Goal: Information Seeking & Learning: Find specific page/section

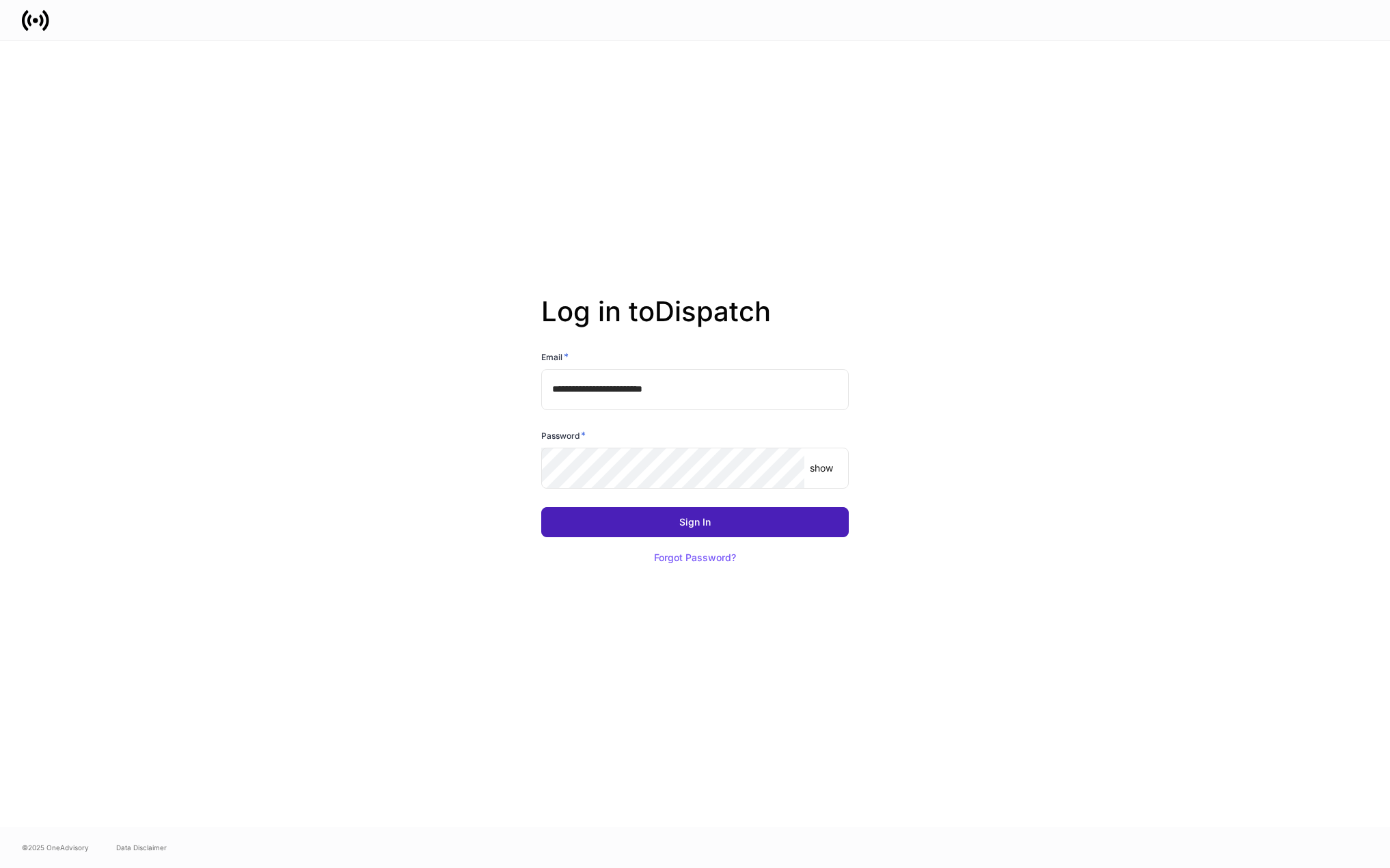
click at [728, 529] on button "Sign In" at bounding box center [695, 521] width 307 height 30
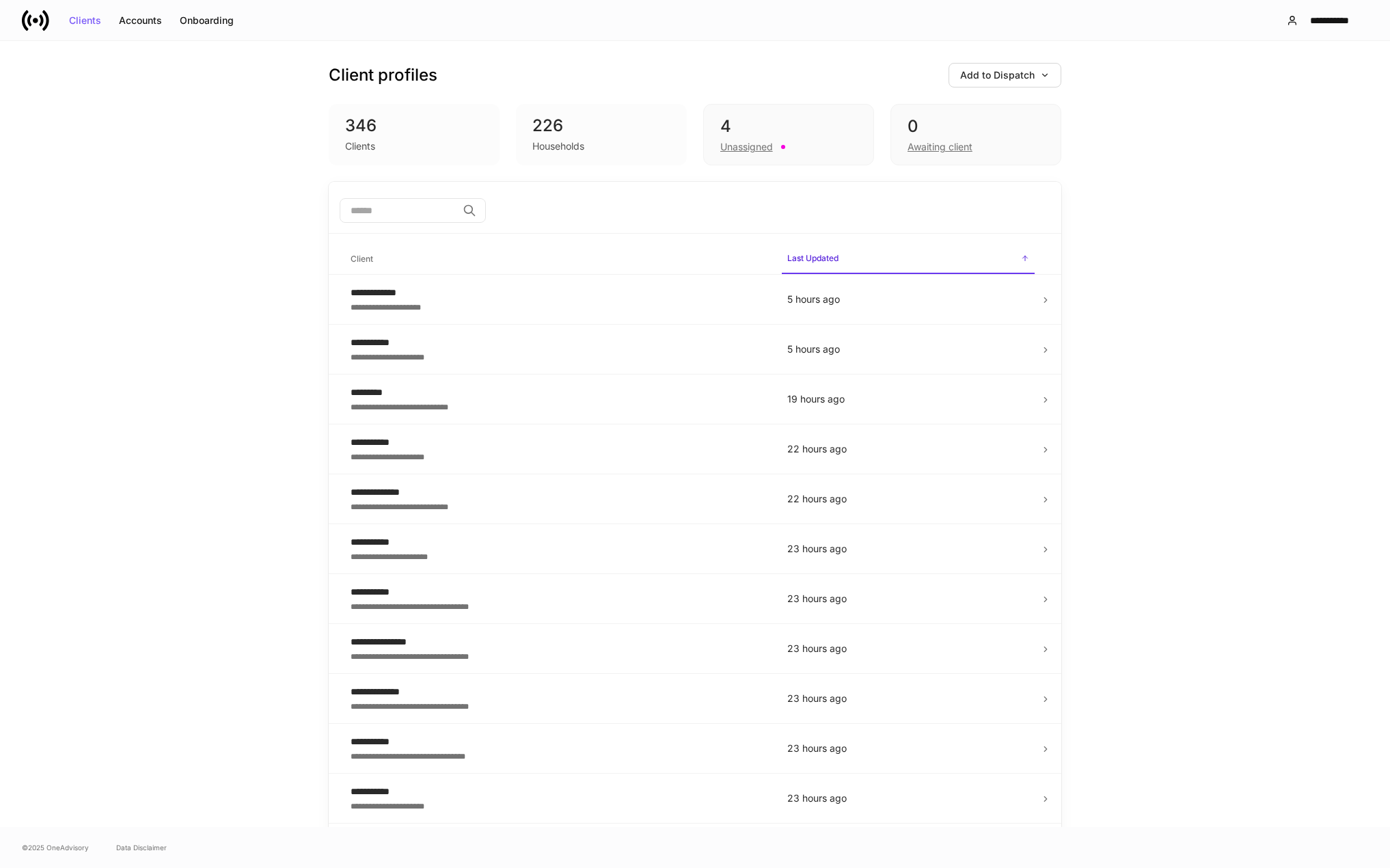
click at [438, 211] on input "search" at bounding box center [398, 210] width 118 height 25
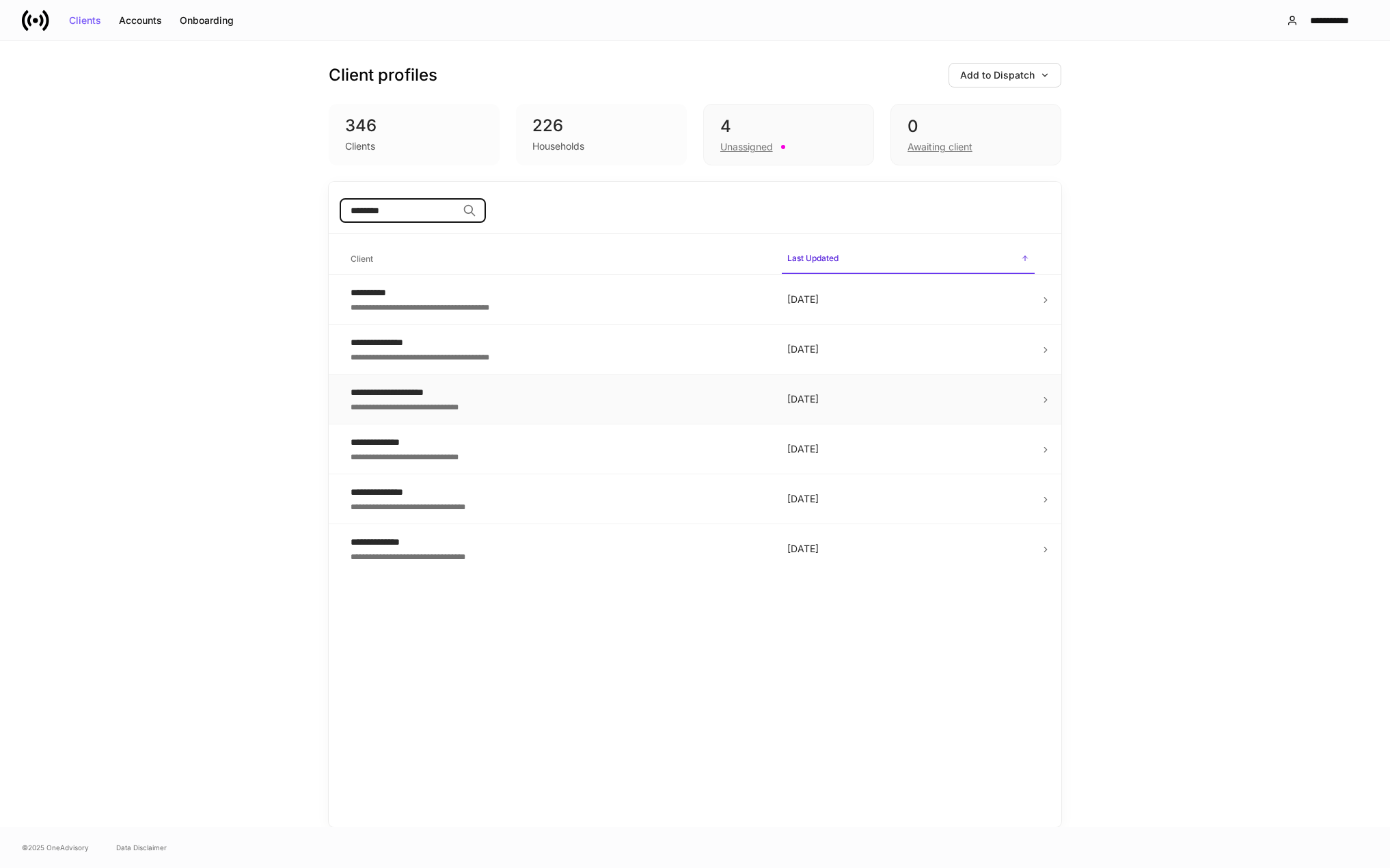
type input "********"
click at [419, 401] on div "**********" at bounding box center [558, 405] width 415 height 14
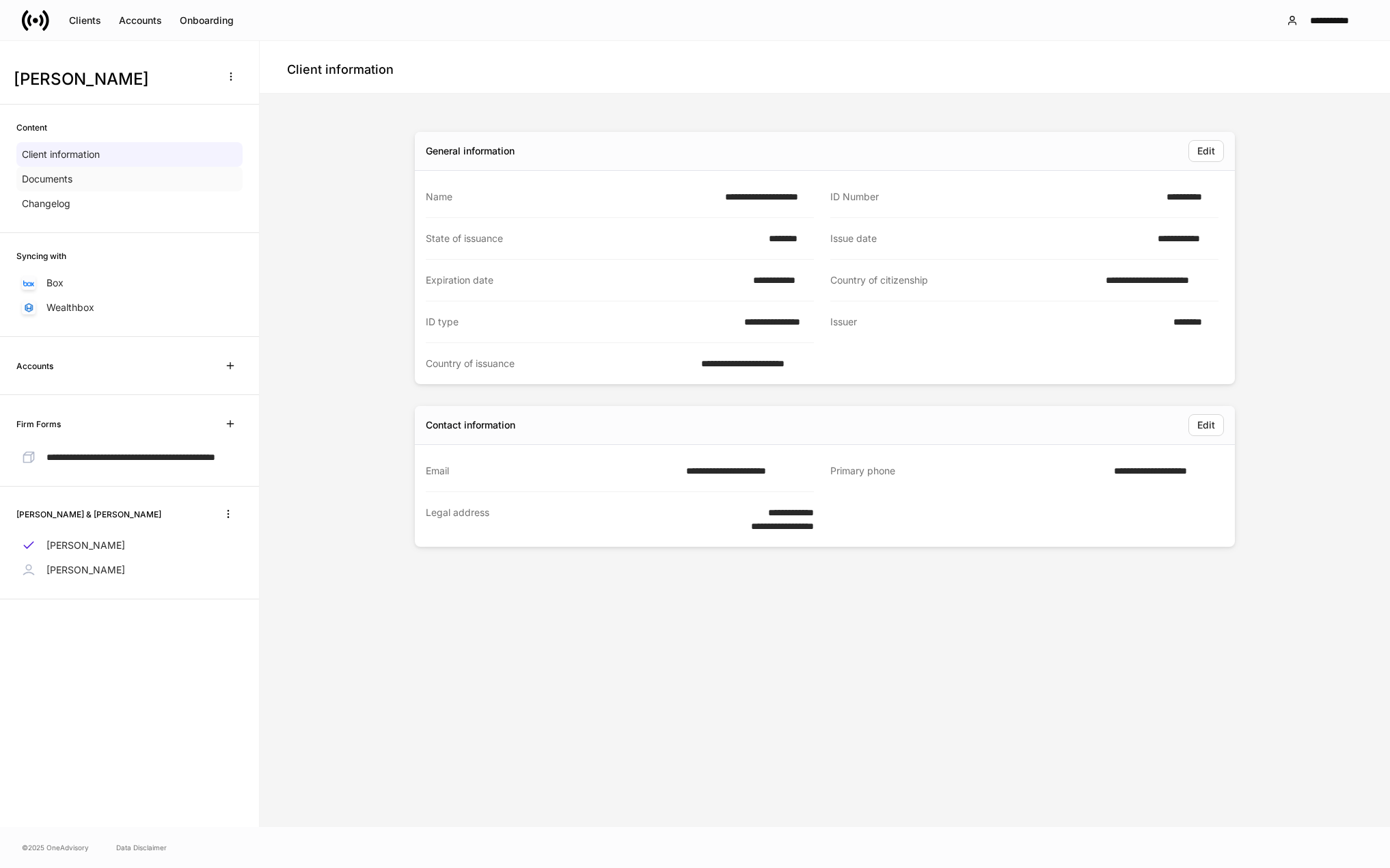
click at [61, 179] on p "Documents" at bounding box center [47, 179] width 51 height 14
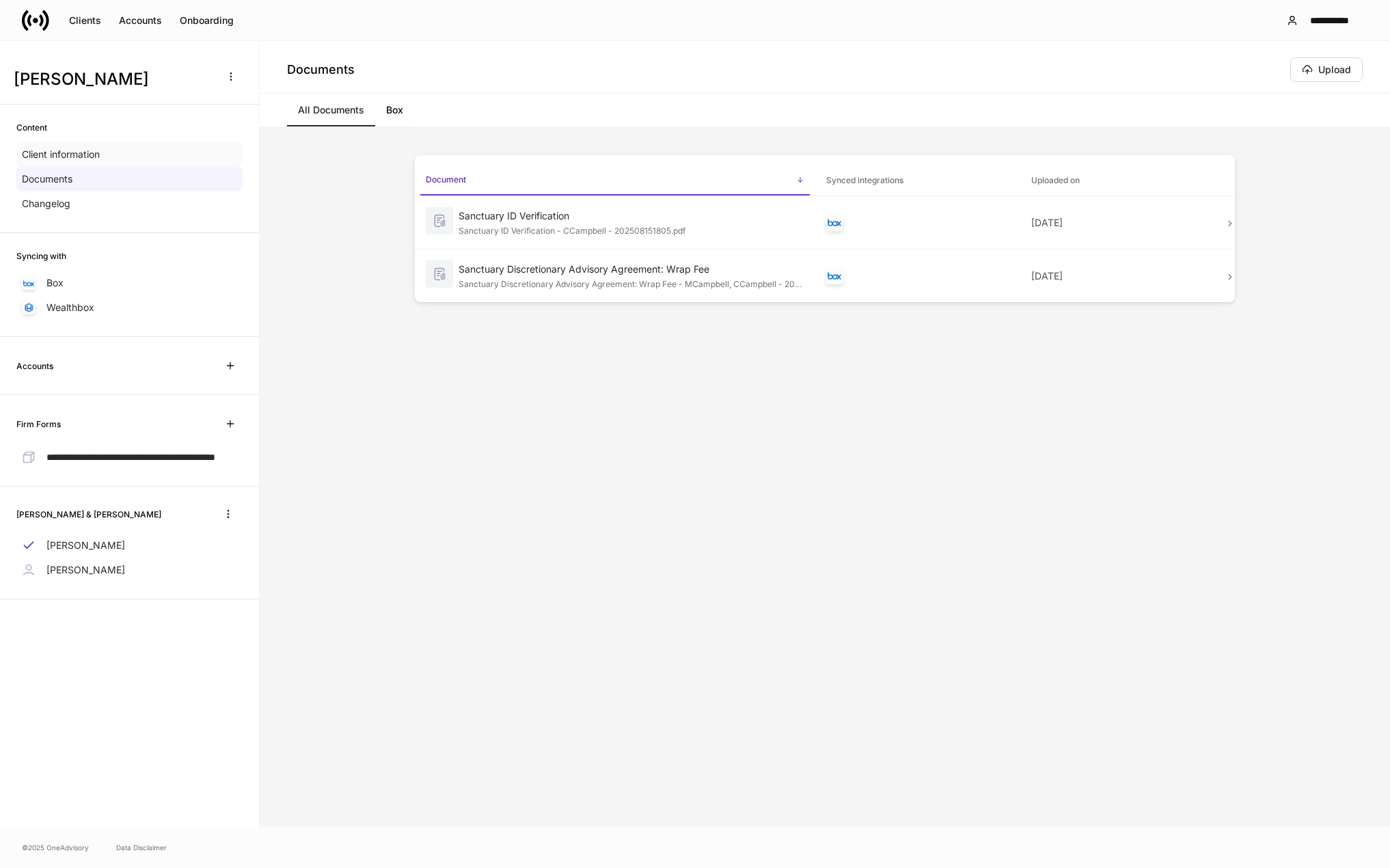
click at [68, 157] on p "Client information" at bounding box center [60, 154] width 78 height 14
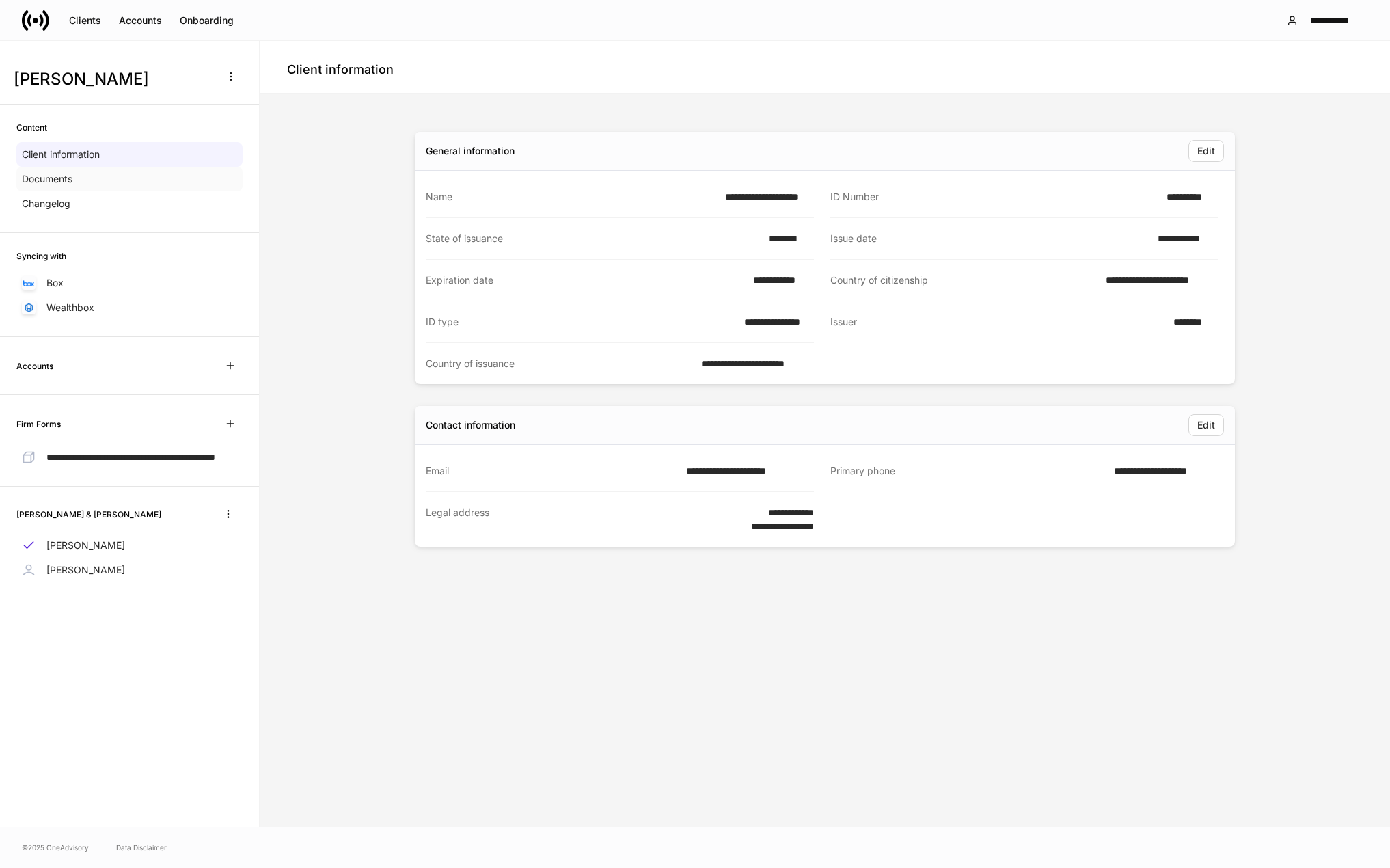
click at [83, 180] on div "Documents" at bounding box center [129, 179] width 226 height 25
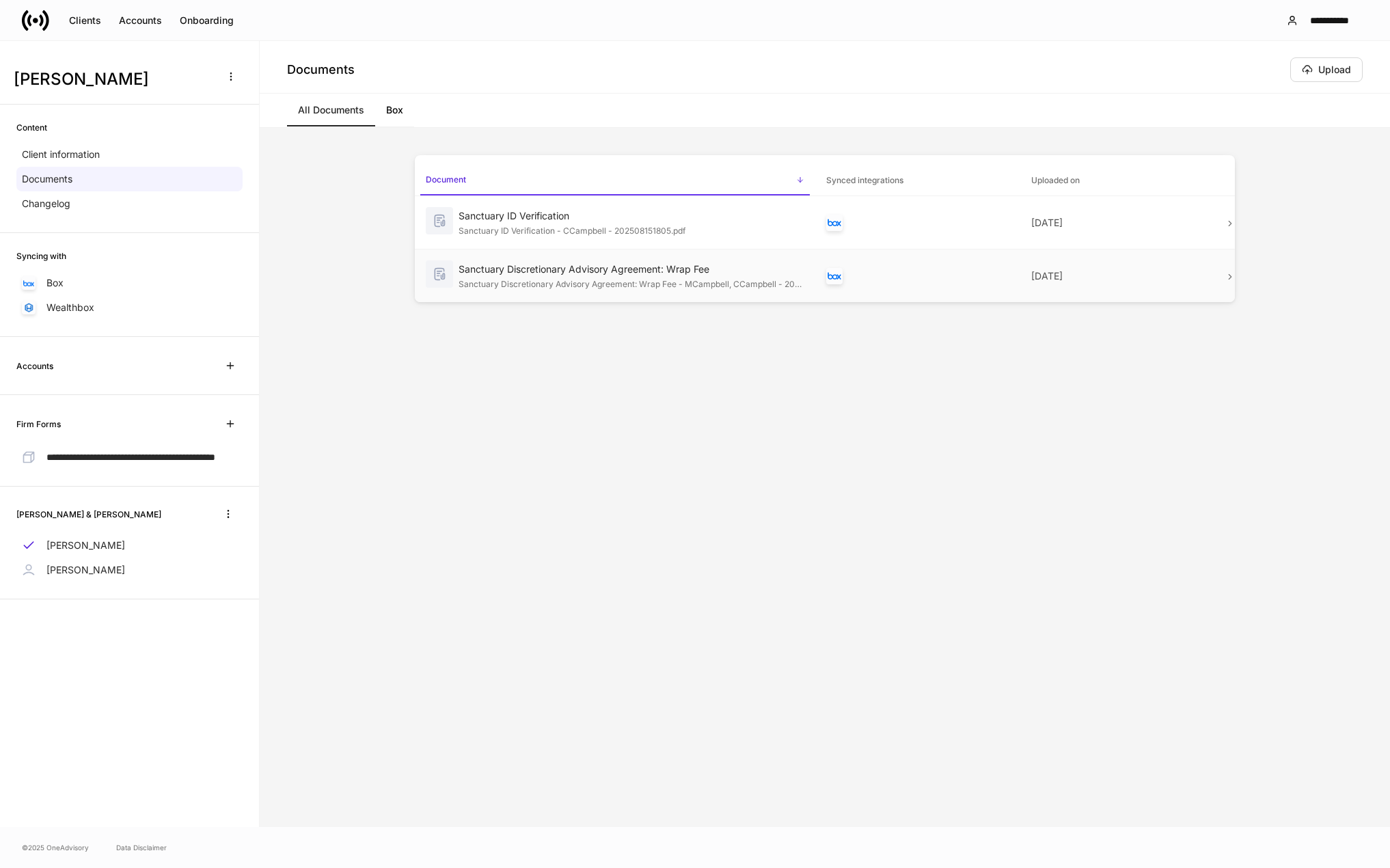
click at [611, 283] on div "Sanctuary Discretionary Advisory Agreement: Wrap Fee - MCampbell, CCampbell - 2…" at bounding box center [632, 282] width 346 height 14
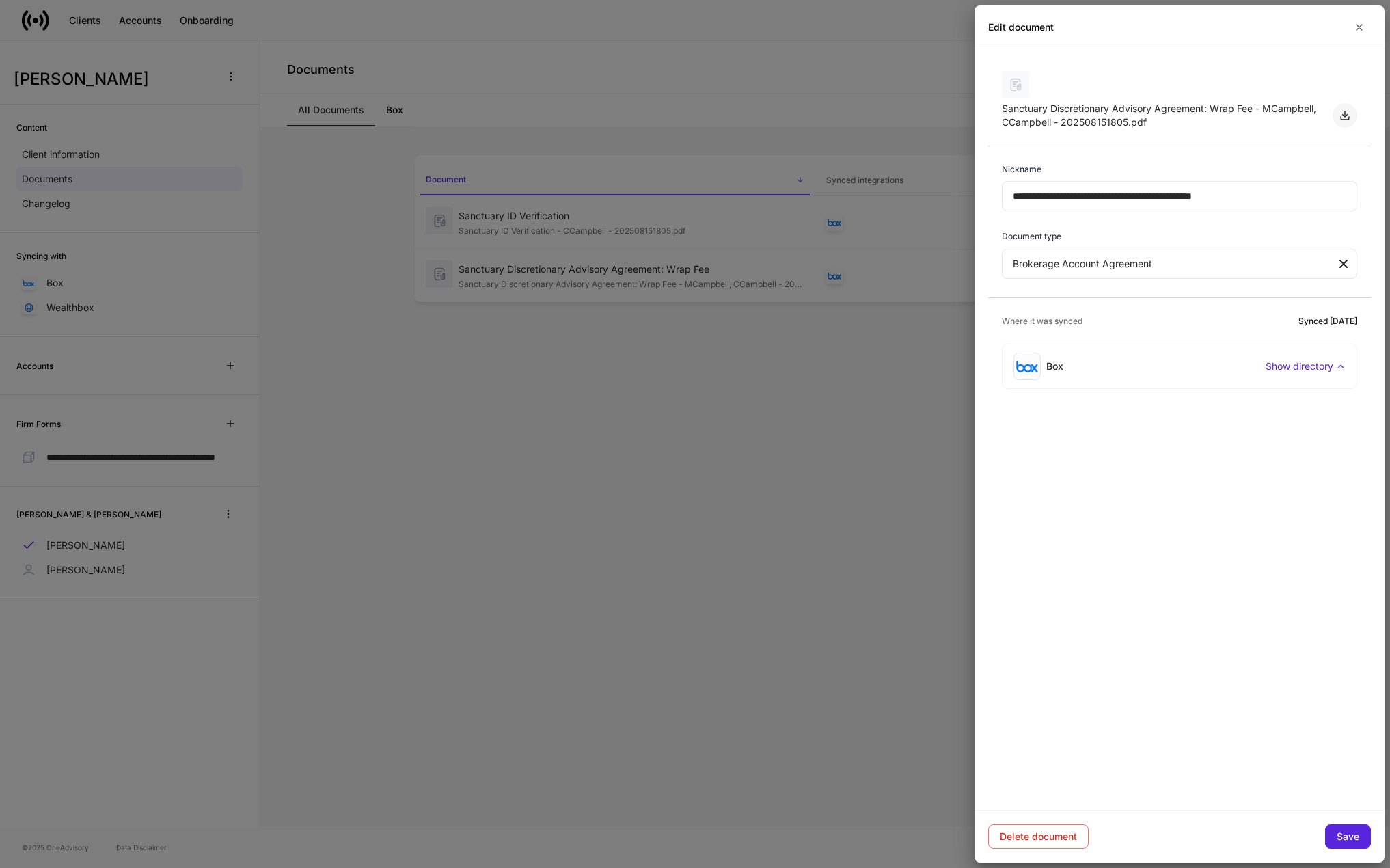
click at [1344, 109] on button "button" at bounding box center [1345, 115] width 25 height 25
click at [1363, 31] on icon "button" at bounding box center [1359, 27] width 11 height 11
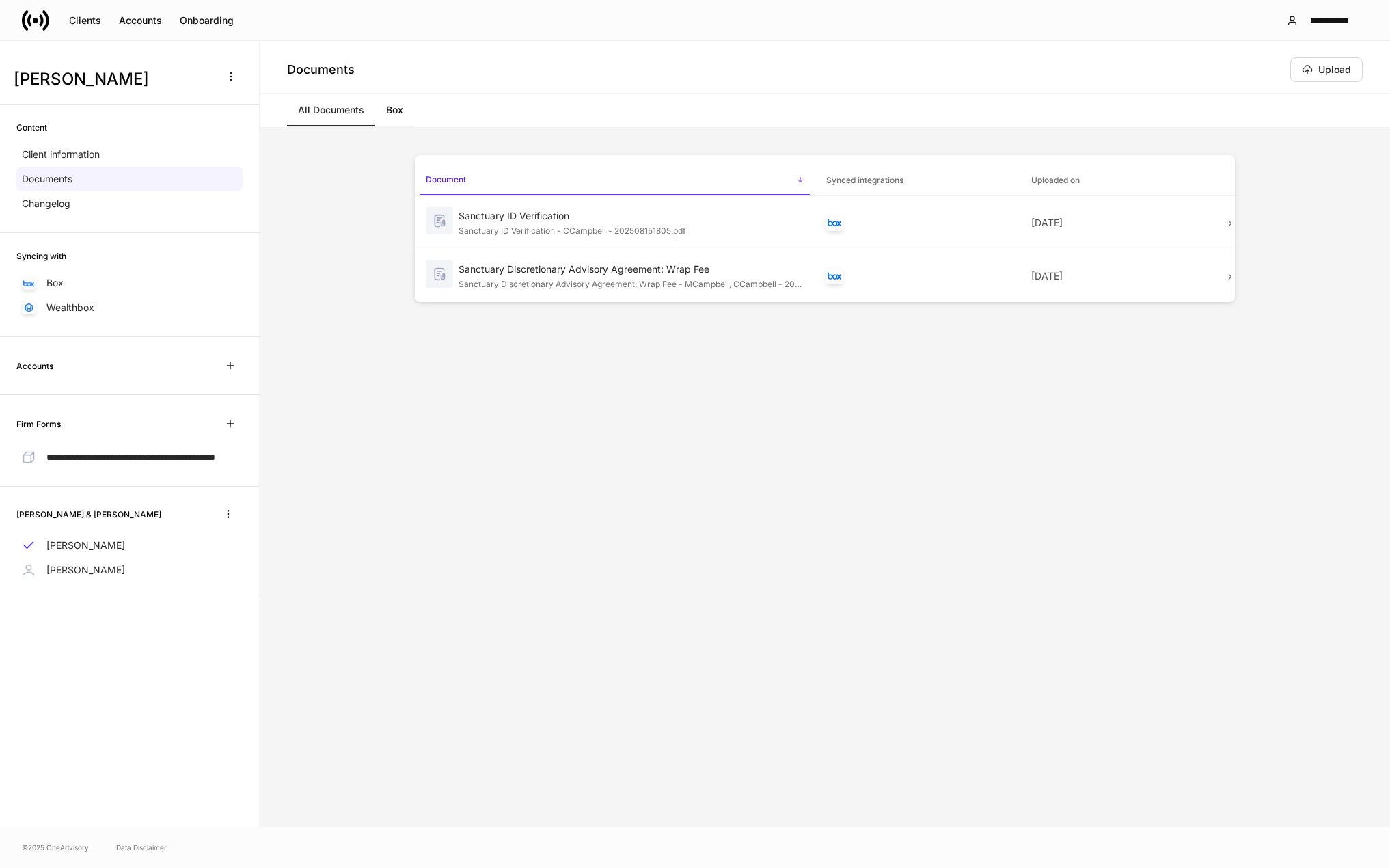
click at [647, 450] on div "Document sorted ascending Synced integrations Uploaded on Sanctuary ID Verifica…" at bounding box center [824, 477] width 820 height 644
click at [866, 492] on div "Document sorted ascending Synced integrations Uploaded on Sanctuary ID Verifica…" at bounding box center [824, 477] width 820 height 644
click at [148, 18] on div "Accounts" at bounding box center [141, 21] width 43 height 10
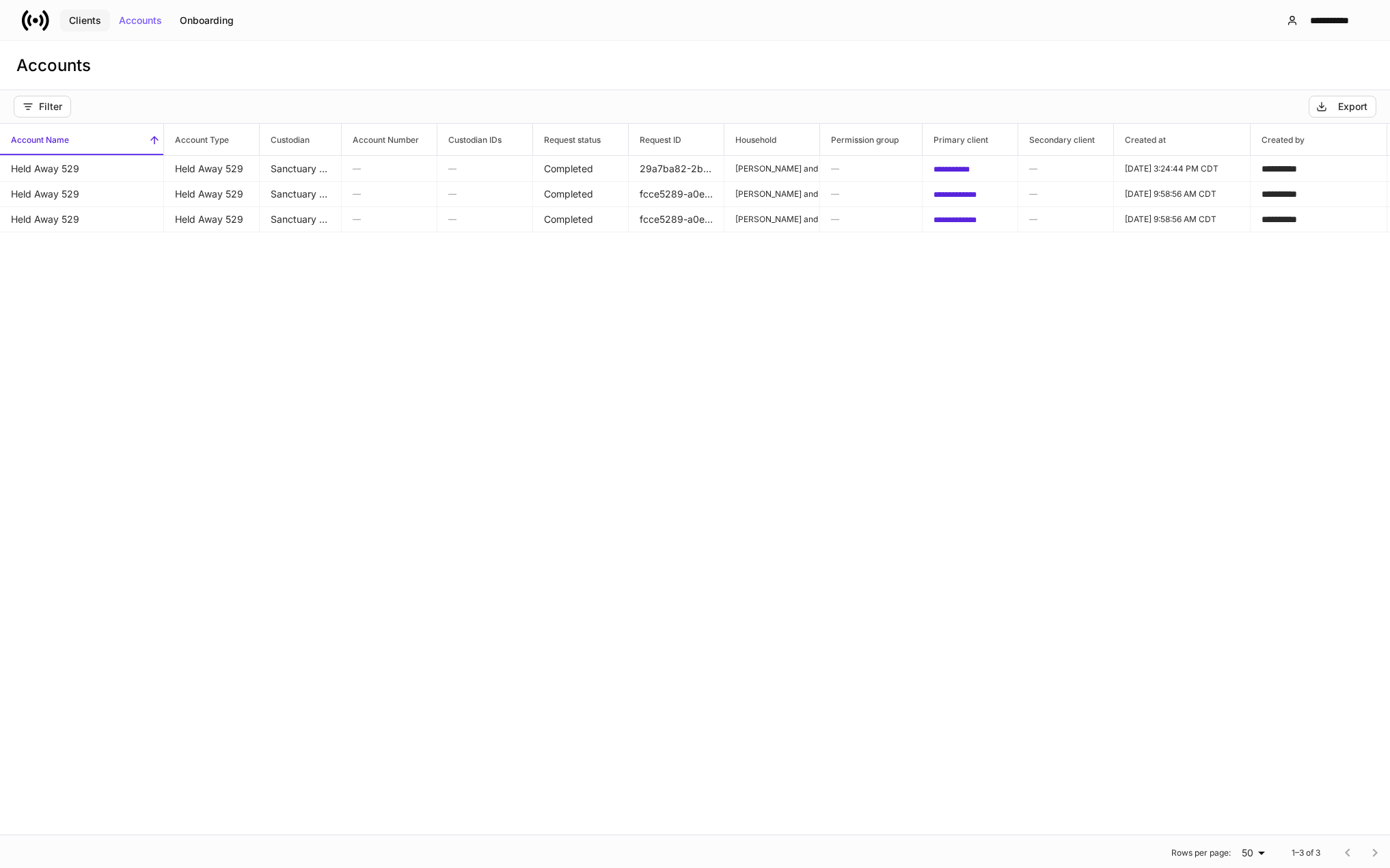
click at [80, 21] on div "Clients" at bounding box center [85, 21] width 32 height 10
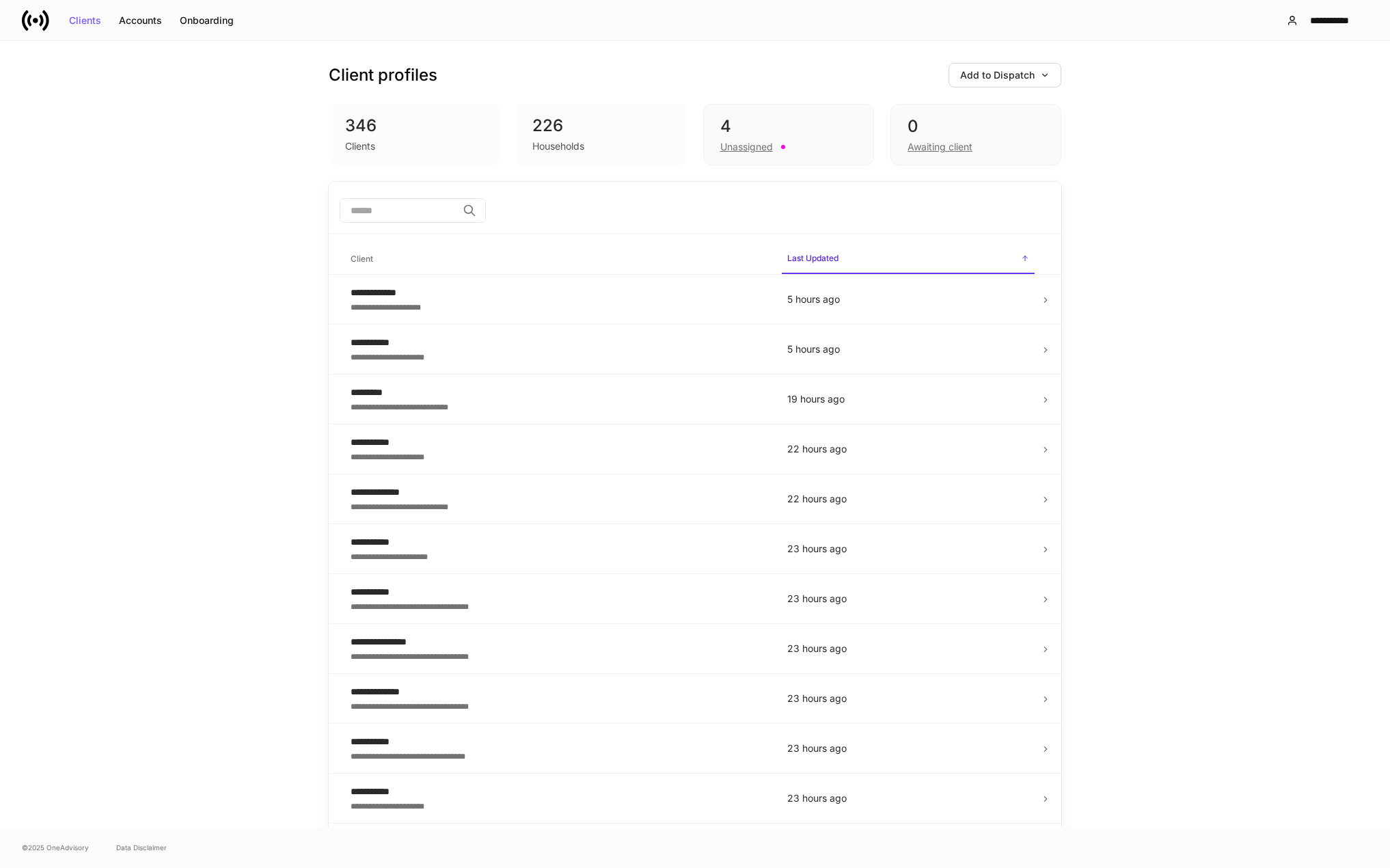
click at [31, 20] on icon at bounding box center [35, 20] width 27 height 27
click at [405, 227] on div "​" at bounding box center [695, 212] width 732 height 43
click at [407, 213] on input "search" at bounding box center [398, 210] width 118 height 25
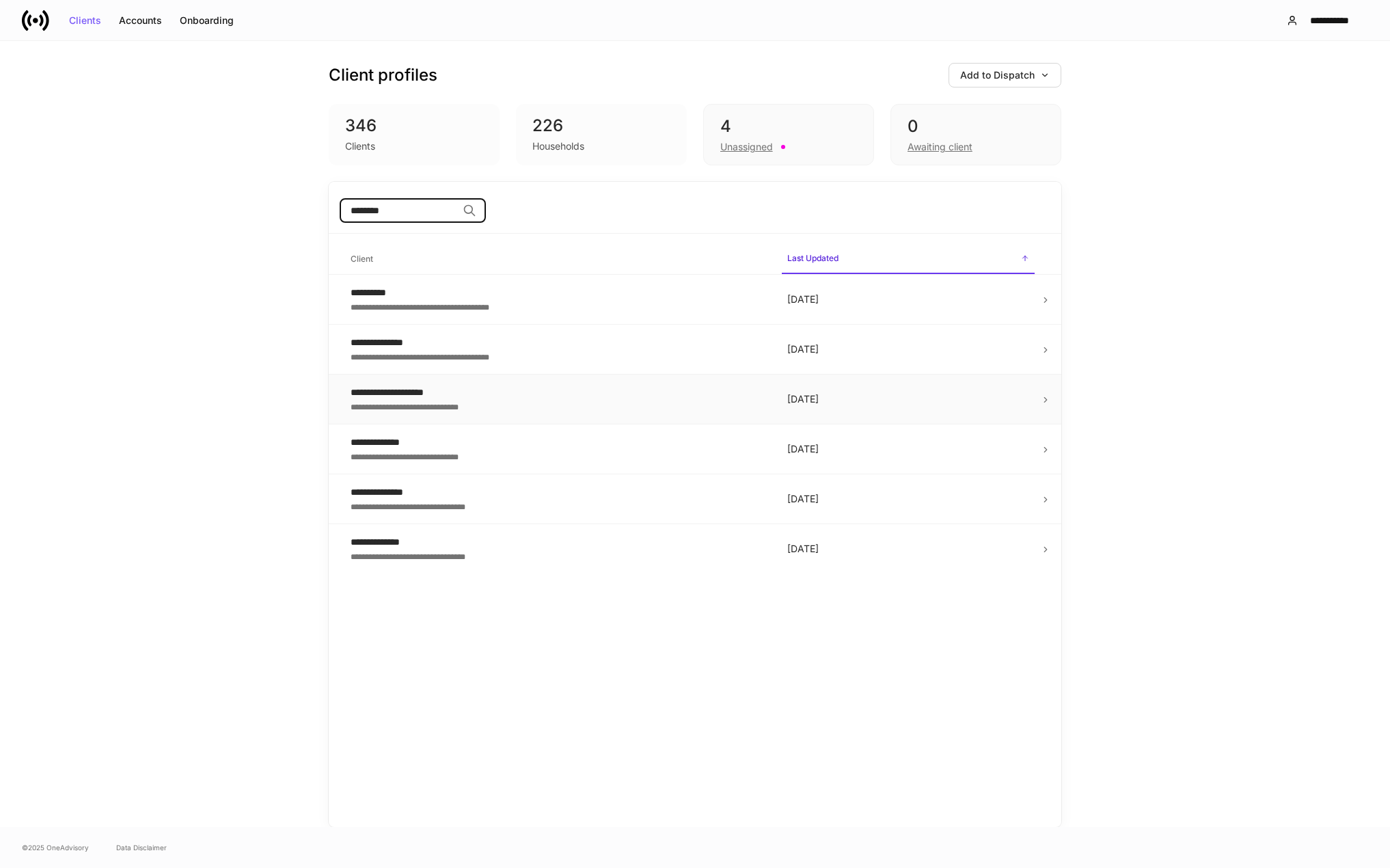
type input "********"
click at [438, 393] on div "**********" at bounding box center [558, 392] width 415 height 14
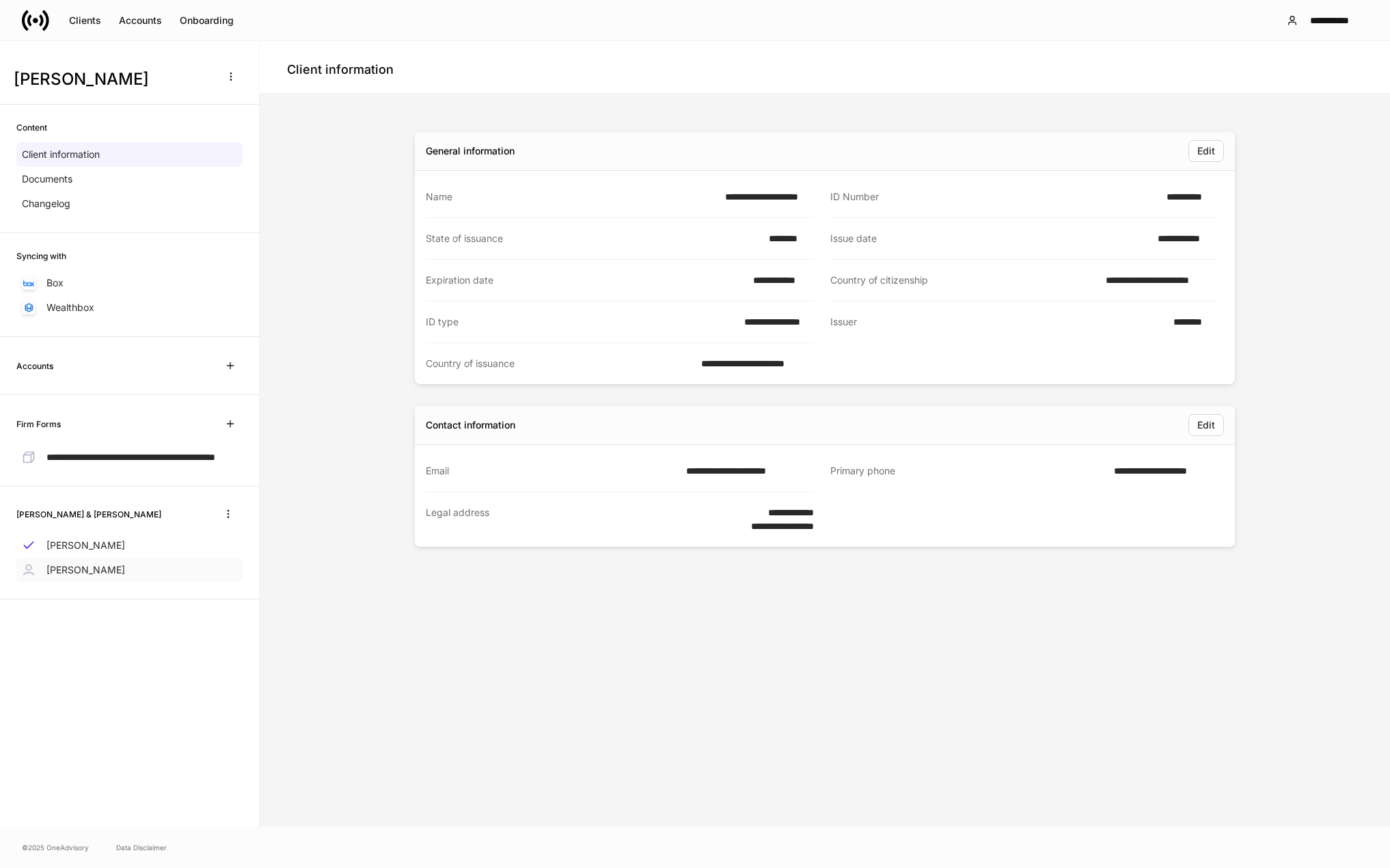
click at [96, 577] on p "Megan Campbell" at bounding box center [86, 570] width 79 height 14
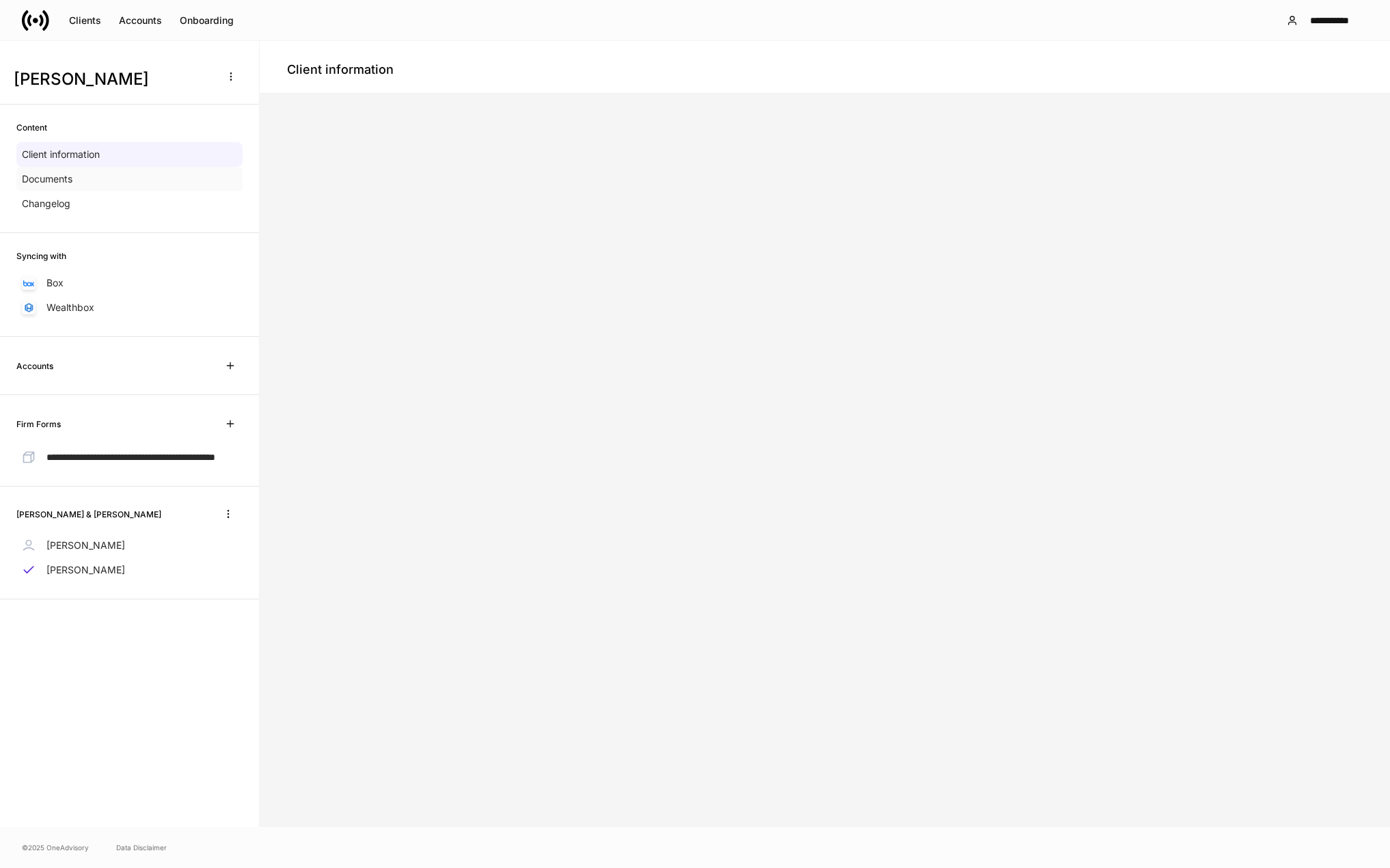
click at [68, 179] on p "Documents" at bounding box center [47, 179] width 51 height 14
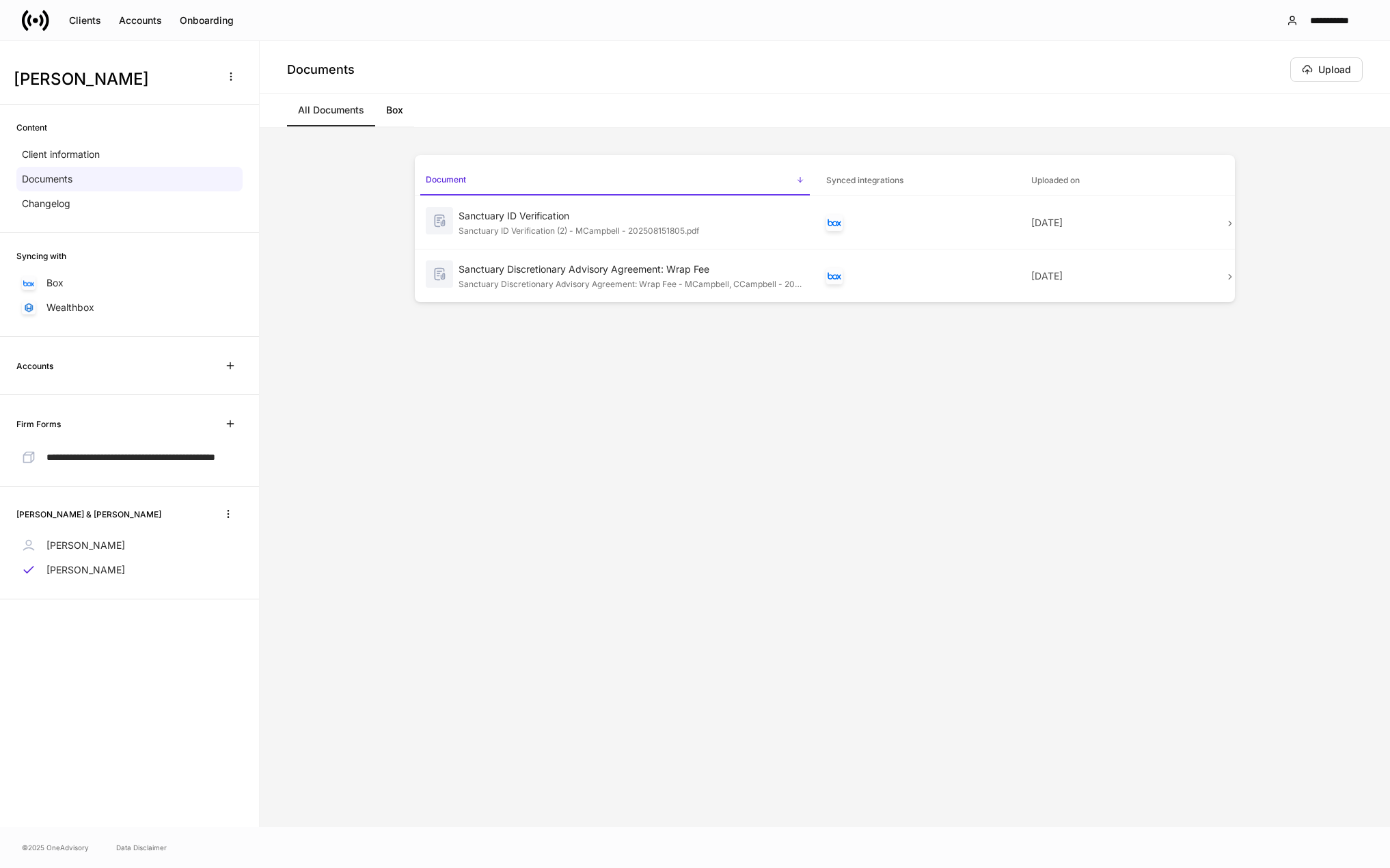
click at [390, 108] on link "Box" at bounding box center [394, 109] width 39 height 33
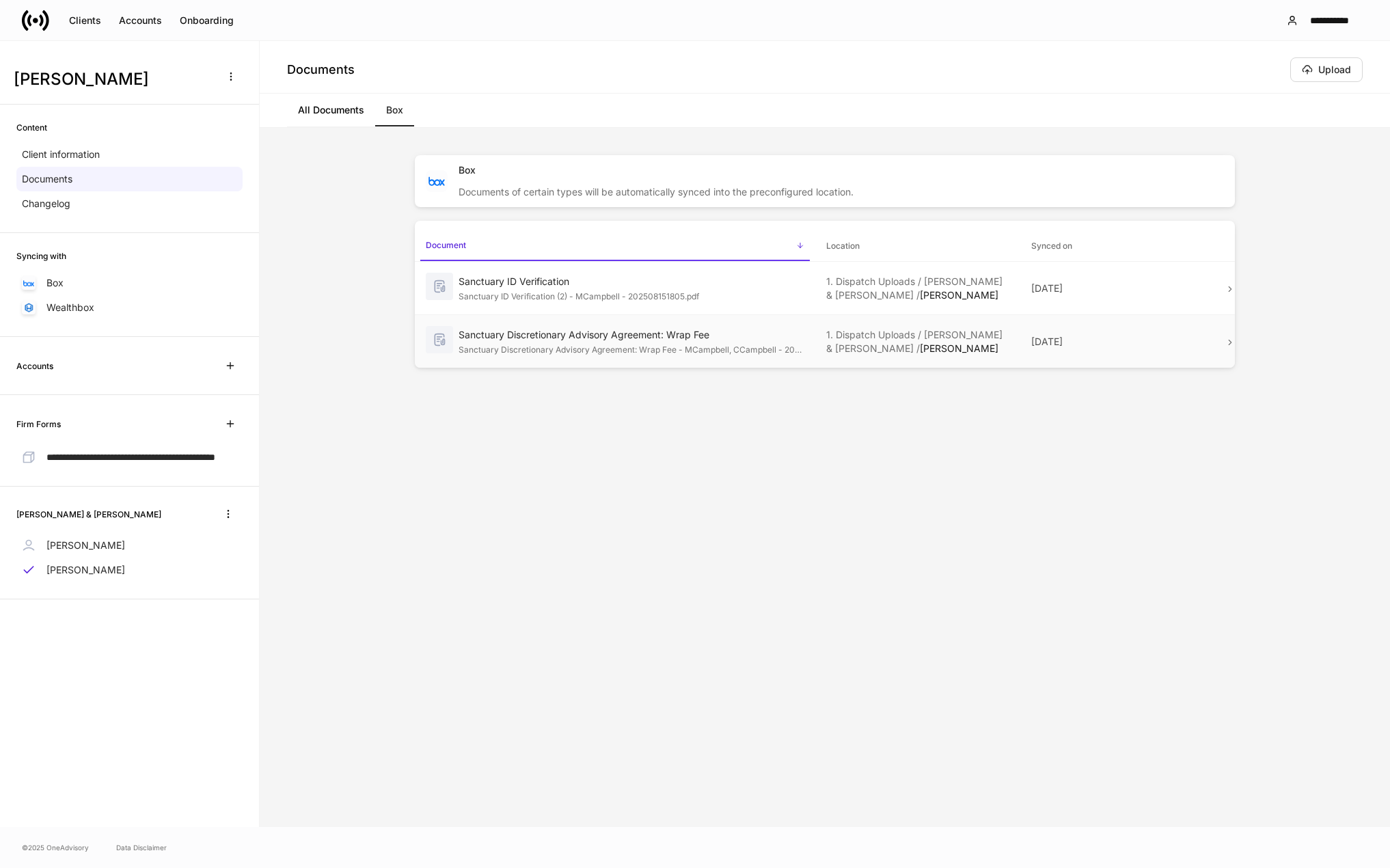
click at [691, 338] on div "Sanctuary Discretionary Advisory Agreement: Wrap Fee" at bounding box center [632, 335] width 346 height 14
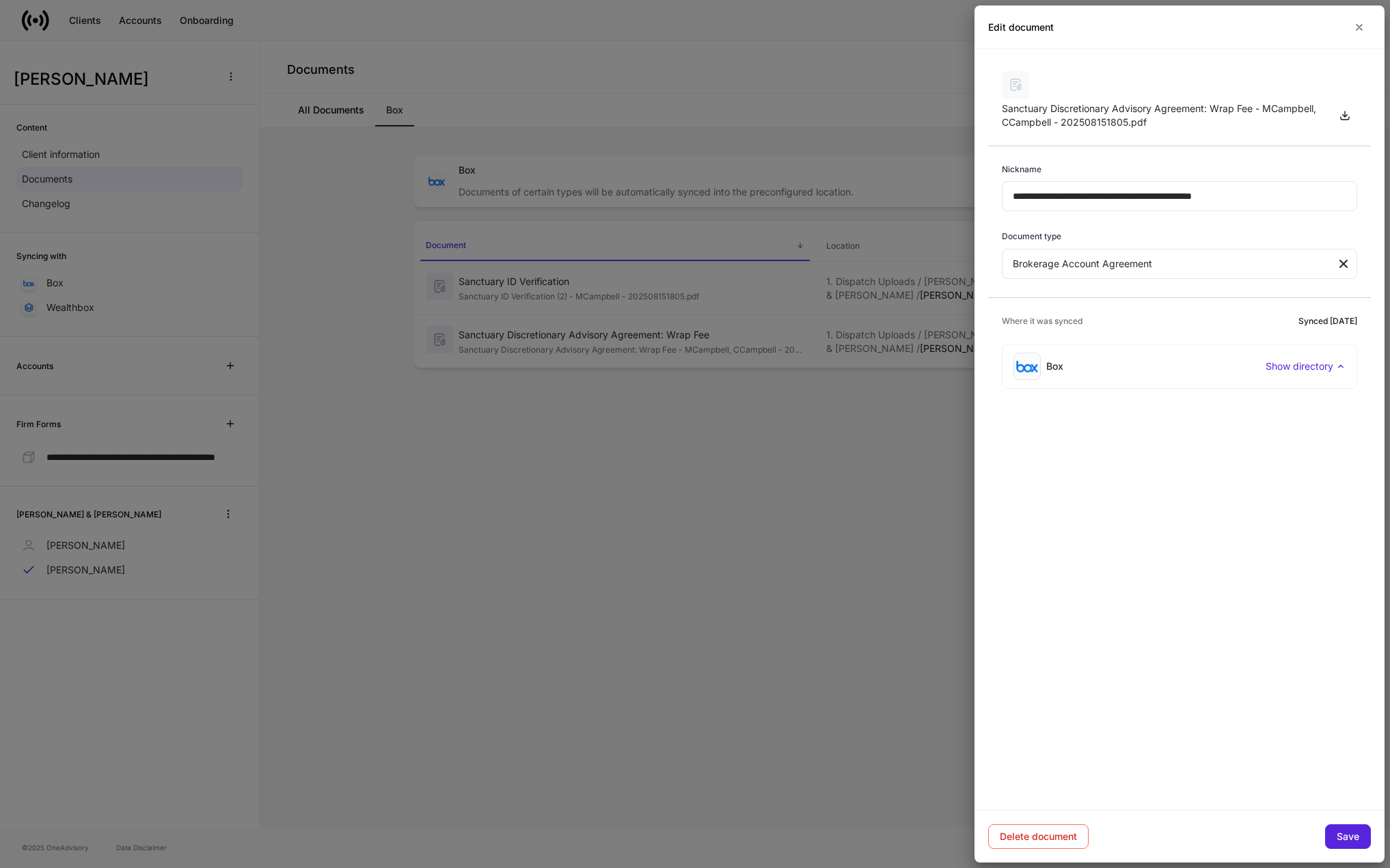
click at [756, 722] on div at bounding box center [695, 434] width 1390 height 868
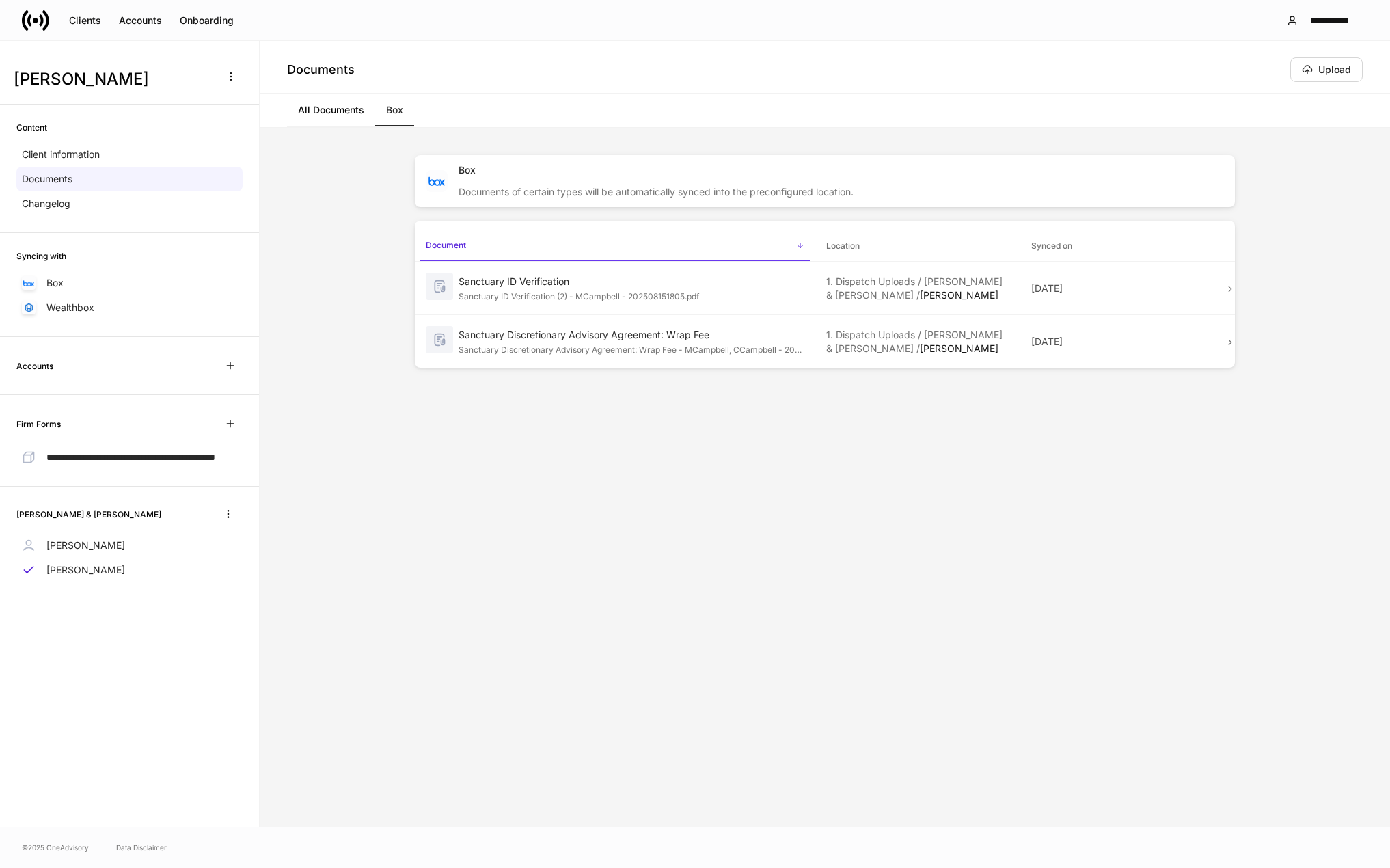
click at [341, 110] on link "All Documents" at bounding box center [332, 109] width 89 height 33
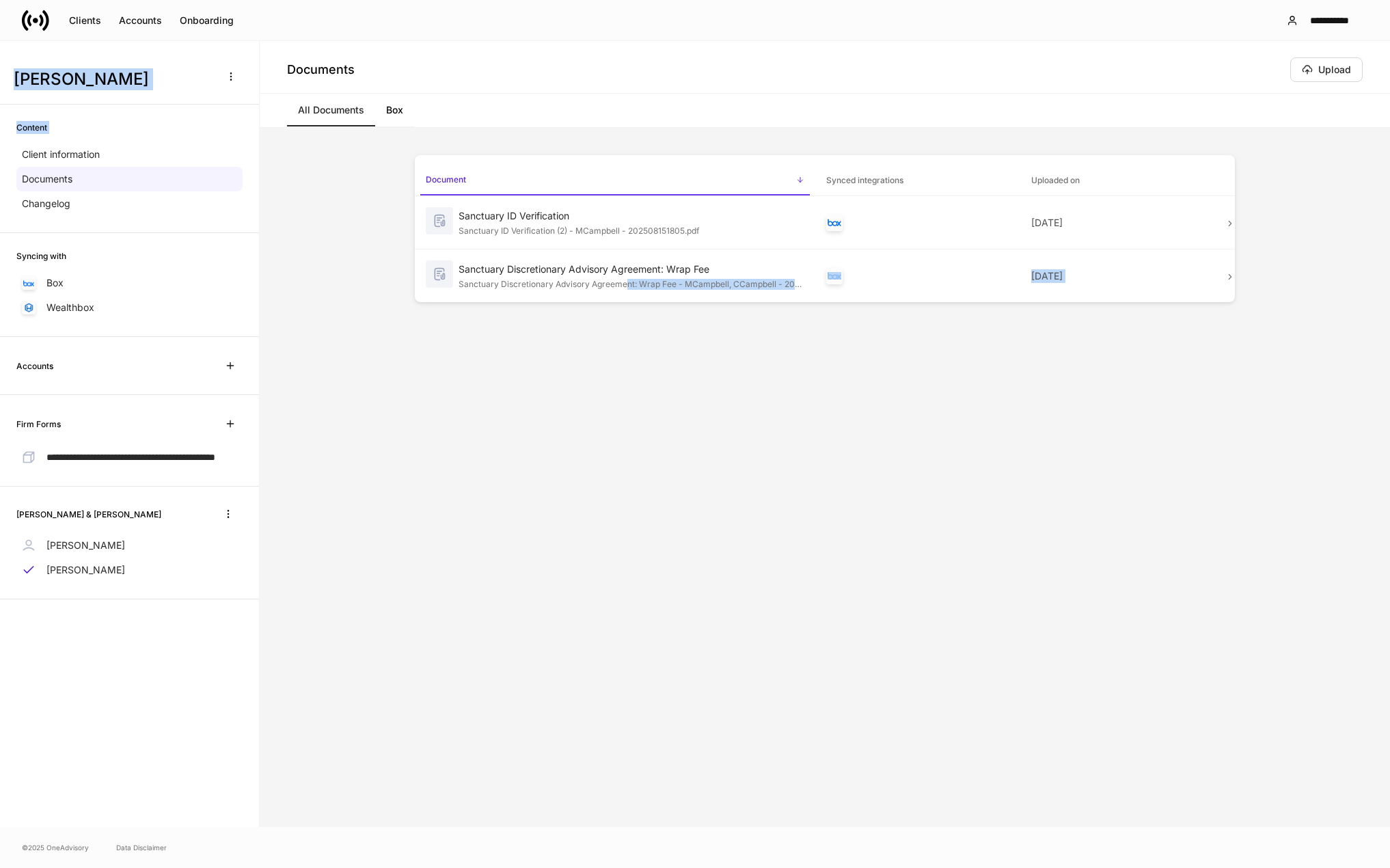
drag, startPoint x: 628, startPoint y: 278, endPoint x: -478, endPoint y: 154, distance: 1112.9
click at [0, 154] on html "**********" at bounding box center [695, 434] width 1390 height 868
click at [617, 273] on div "Sanctuary Discretionary Advisory Agreement: Wrap Fee" at bounding box center [632, 269] width 346 height 14
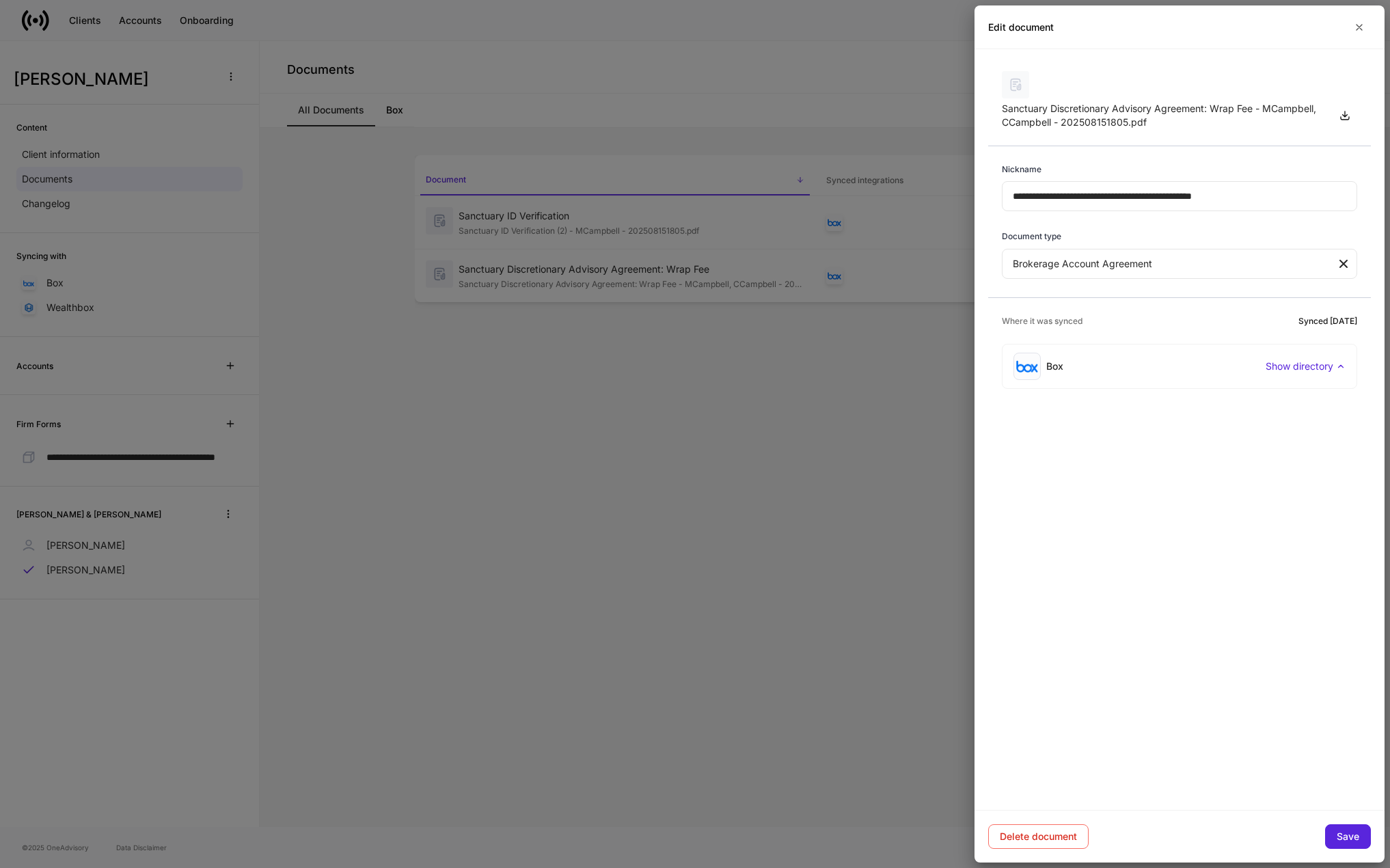
click at [1070, 116] on div "Sanctuary Discretionary Advisory Agreement: Wrap Fee - MCampbell, CCampbell - 2…" at bounding box center [1161, 116] width 320 height 27
click at [1353, 120] on button "button" at bounding box center [1345, 115] width 25 height 25
click at [1094, 494] on div "**********" at bounding box center [1180, 429] width 410 height 760
click at [1163, 258] on body "**********" at bounding box center [695, 434] width 1390 height 868
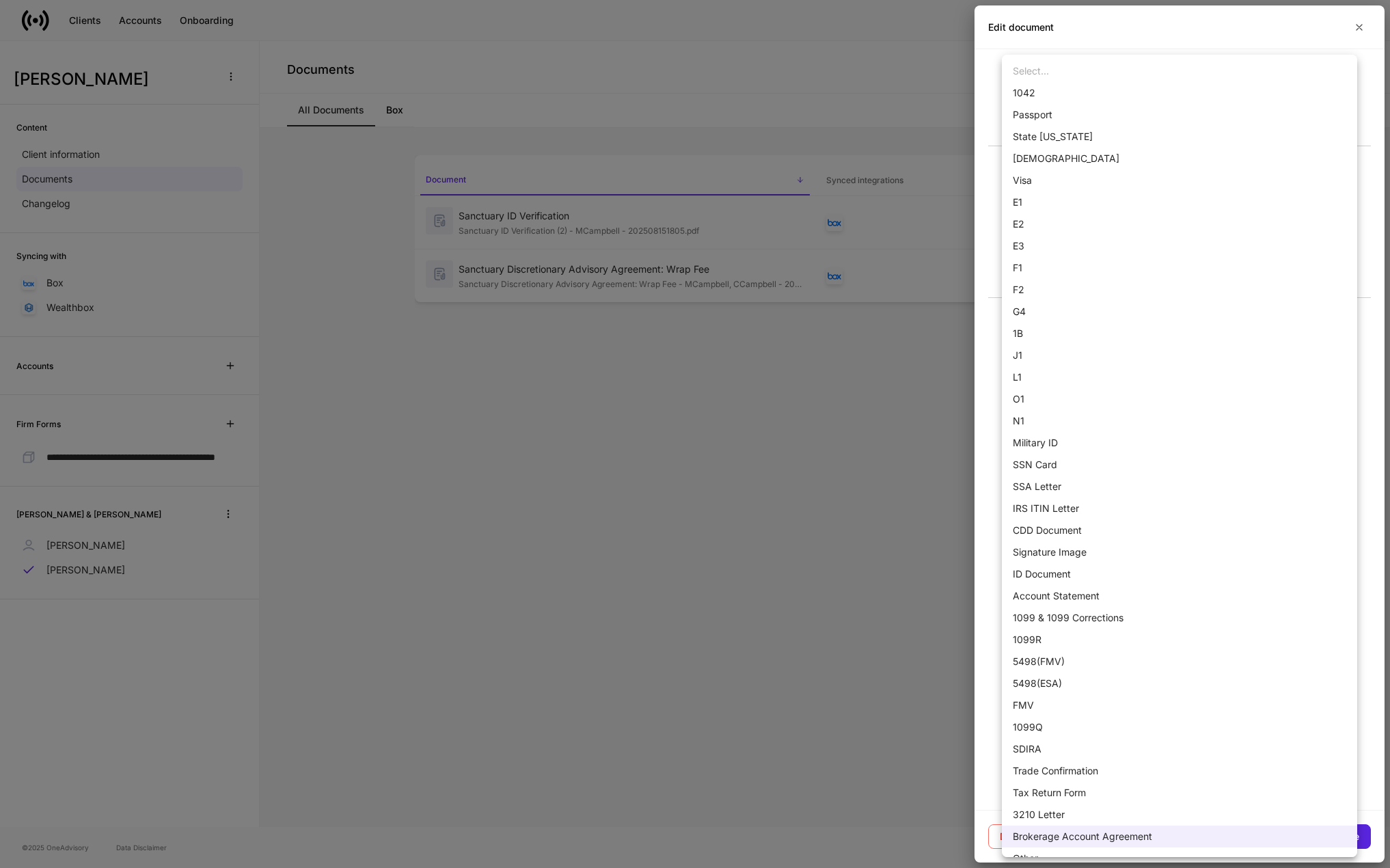
click at [775, 291] on div at bounding box center [695, 434] width 1390 height 868
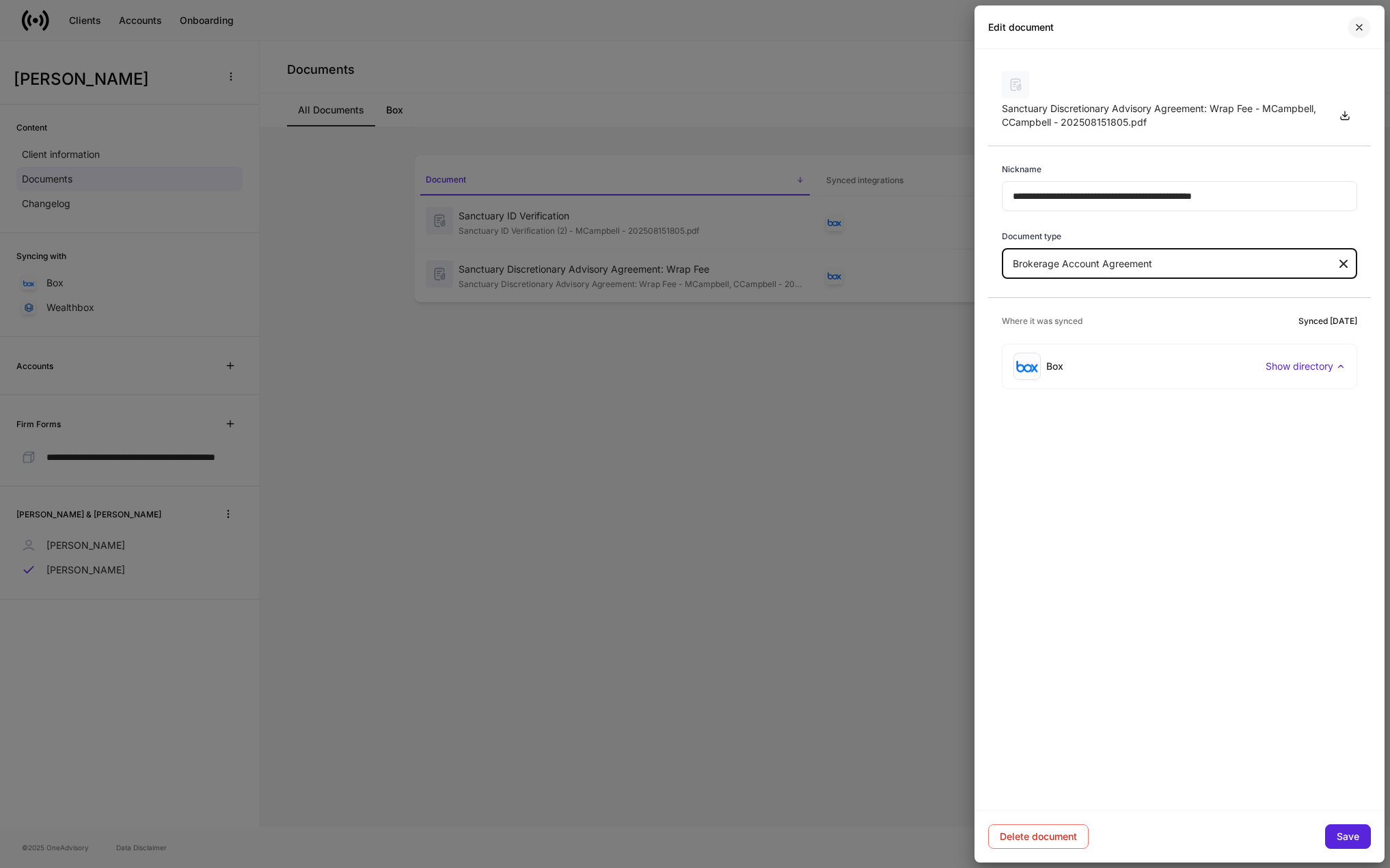
click at [1363, 25] on icon "button" at bounding box center [1359, 27] width 11 height 11
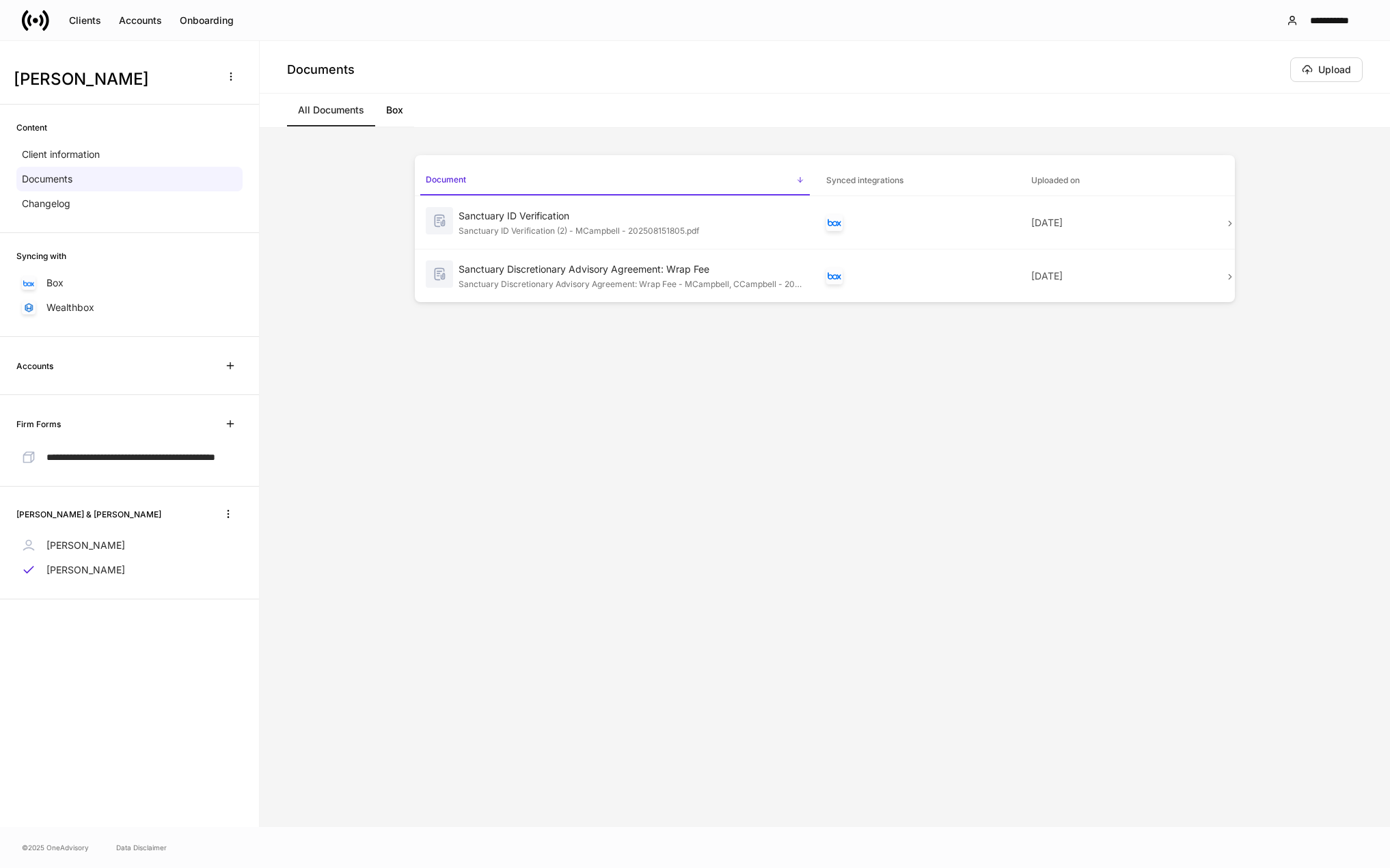
click at [175, 439] on div "**********" at bounding box center [130, 441] width 259 height 92
click at [202, 20] on div "Onboarding" at bounding box center [206, 21] width 54 height 10
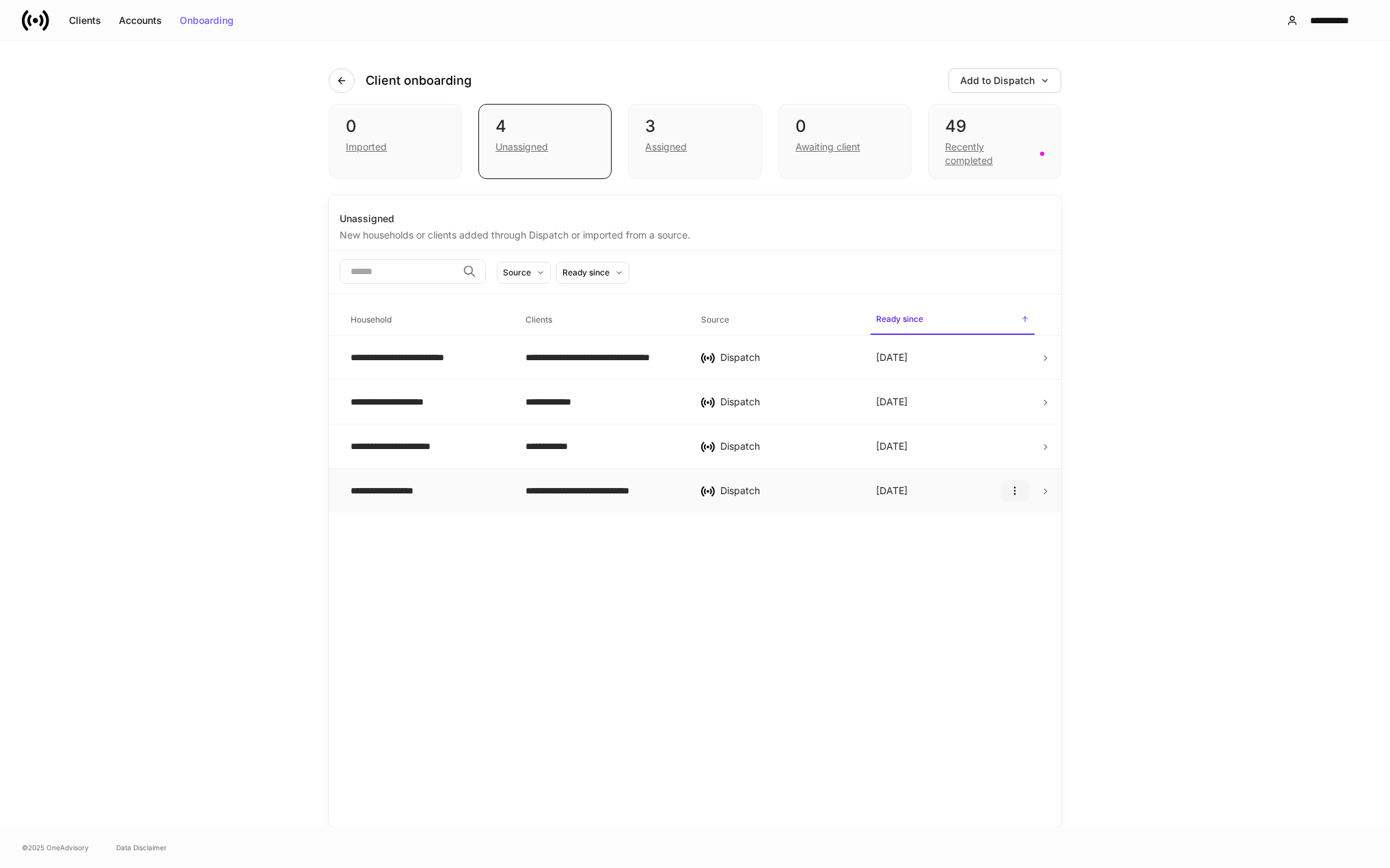
click at [1013, 487] on icon "button" at bounding box center [1015, 491] width 11 height 11
click at [986, 562] on p "Delete household" at bounding box center [971, 557] width 77 height 14
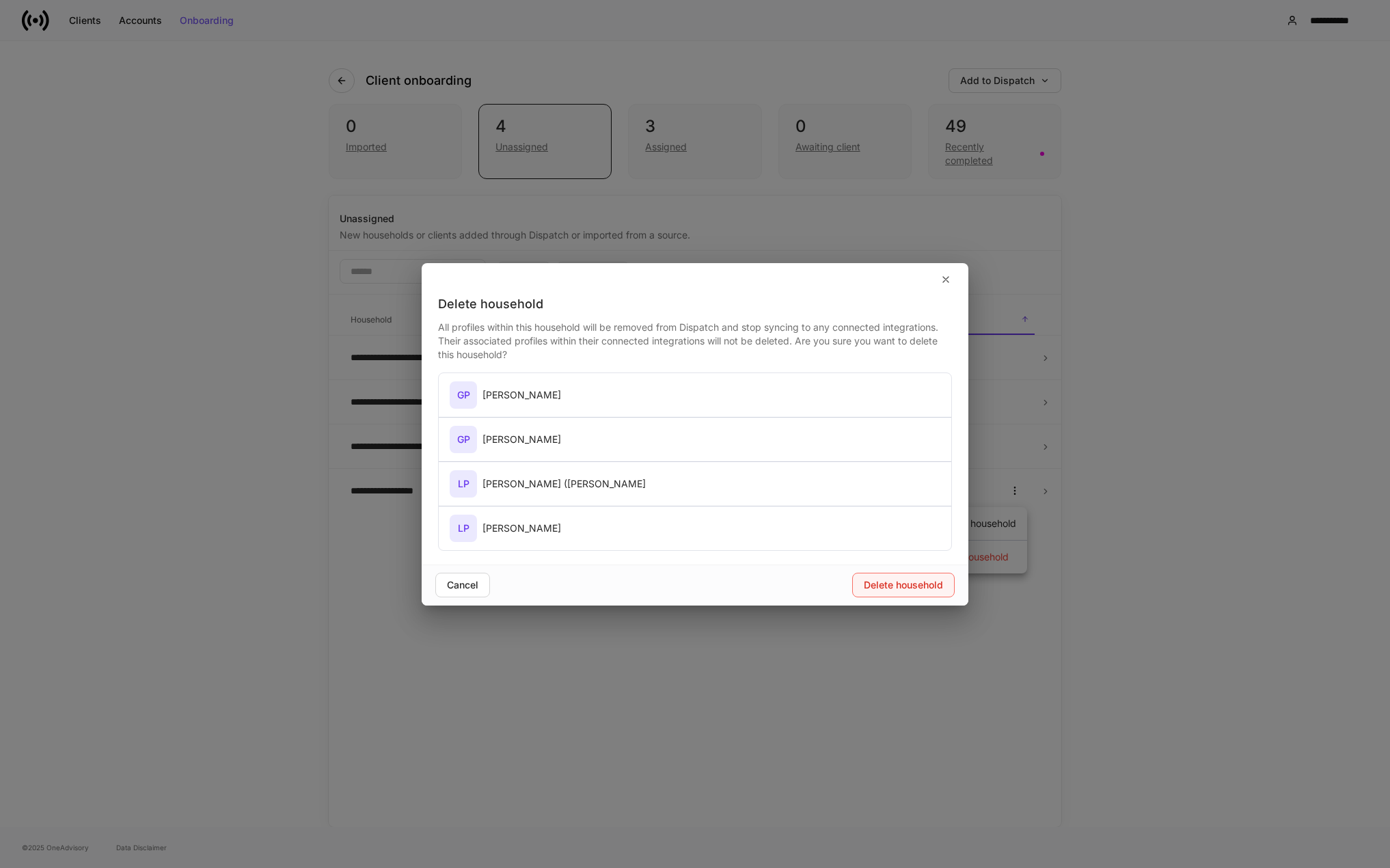
click at [897, 582] on div "Delete household" at bounding box center [903, 585] width 80 height 10
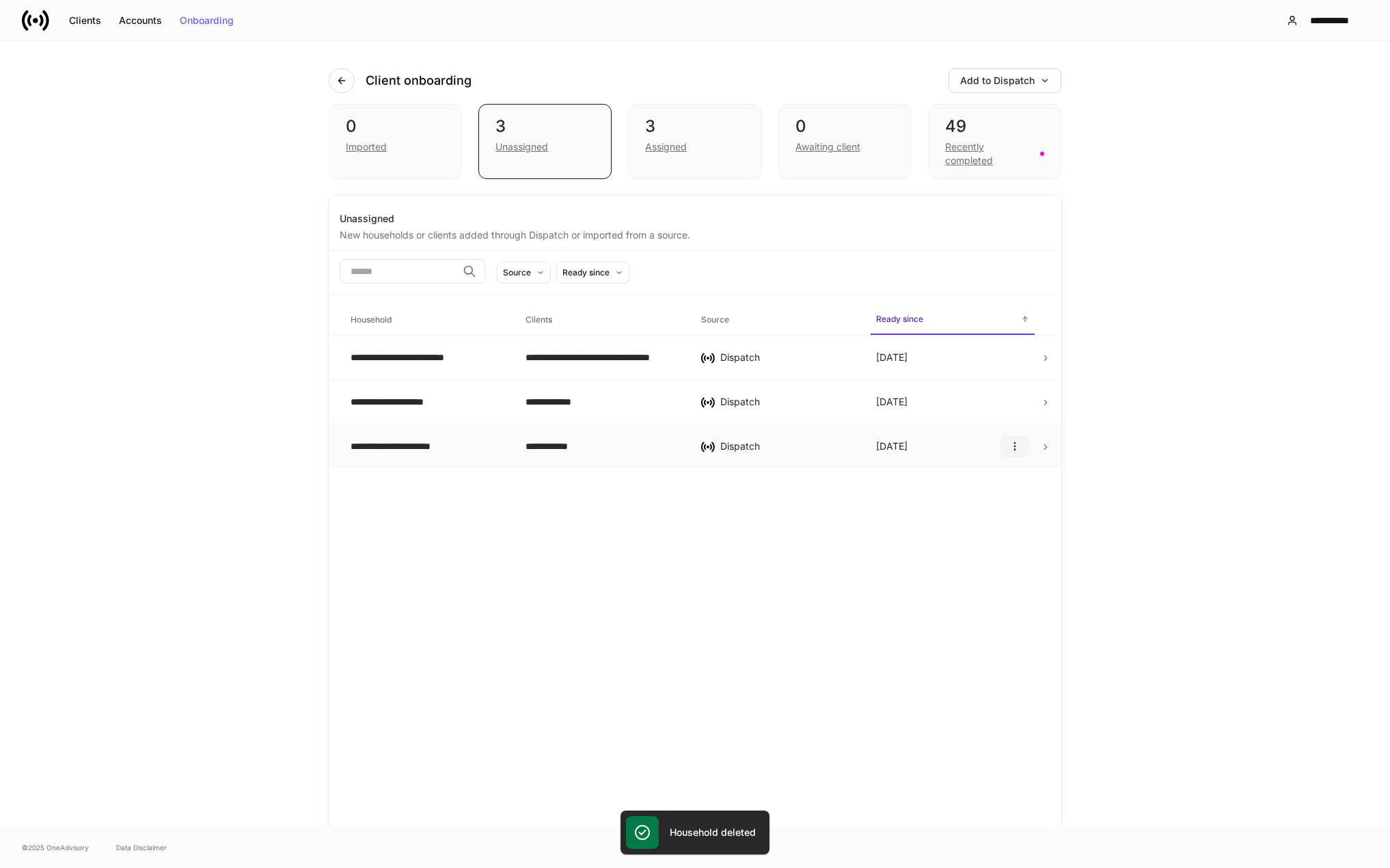
click at [1018, 449] on icon "button" at bounding box center [1015, 446] width 11 height 11
click at [983, 514] on p "Delete household" at bounding box center [971, 512] width 77 height 14
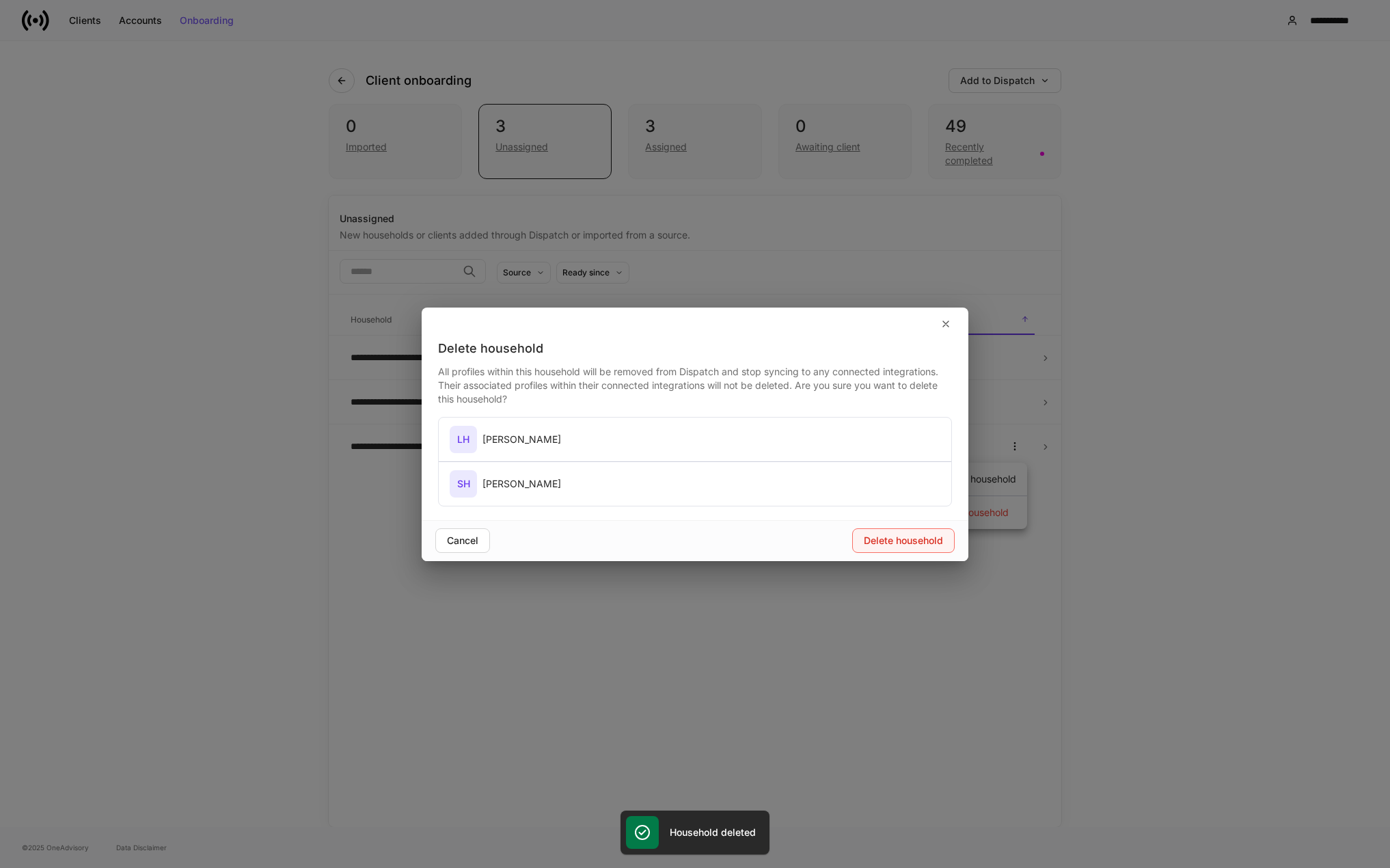
click at [896, 543] on div "Delete household" at bounding box center [903, 541] width 80 height 10
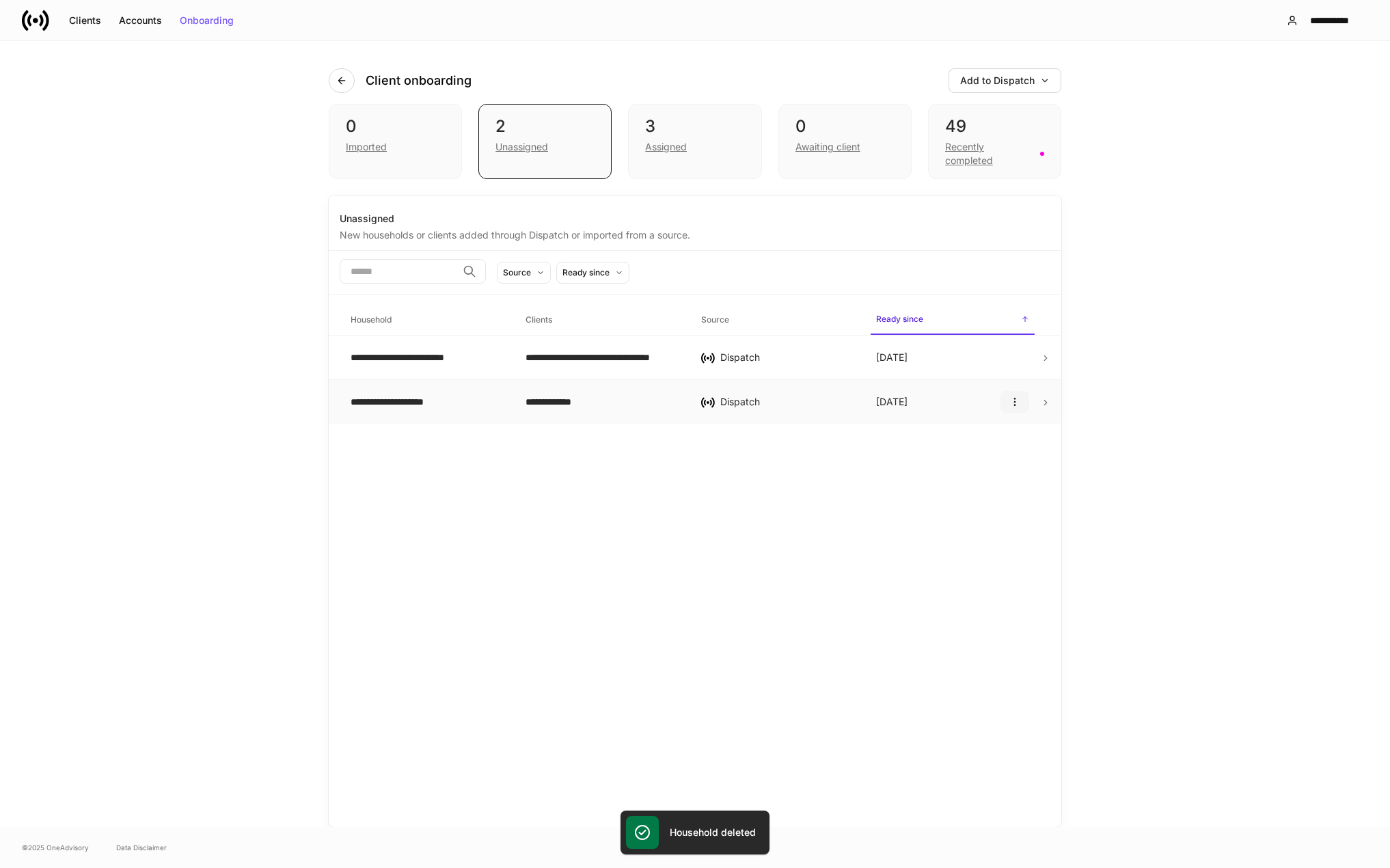
click at [1014, 403] on icon "button" at bounding box center [1015, 402] width 11 height 11
click at [982, 476] on li "Delete household" at bounding box center [974, 467] width 106 height 22
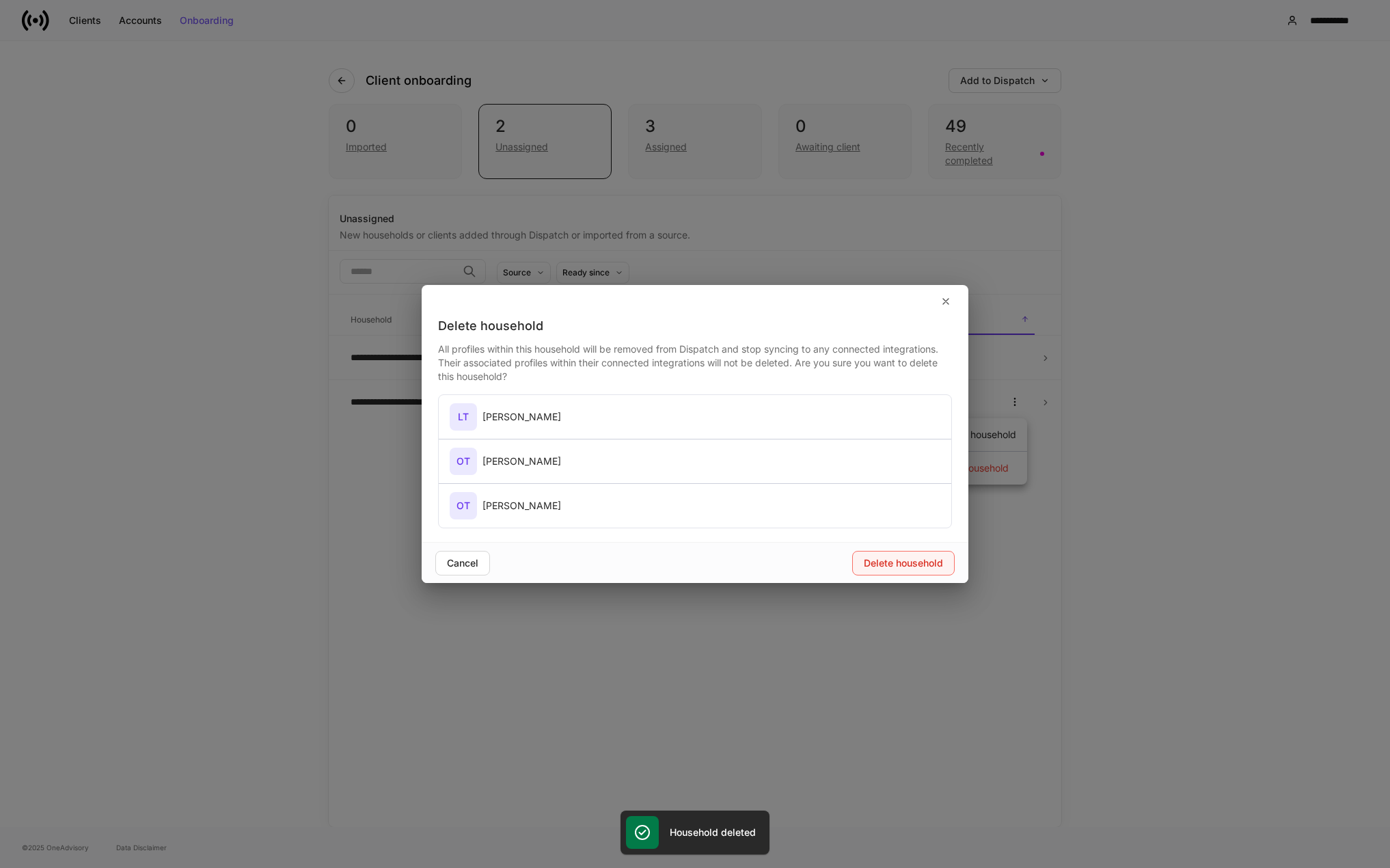
click at [902, 560] on div "Delete household" at bounding box center [903, 563] width 80 height 10
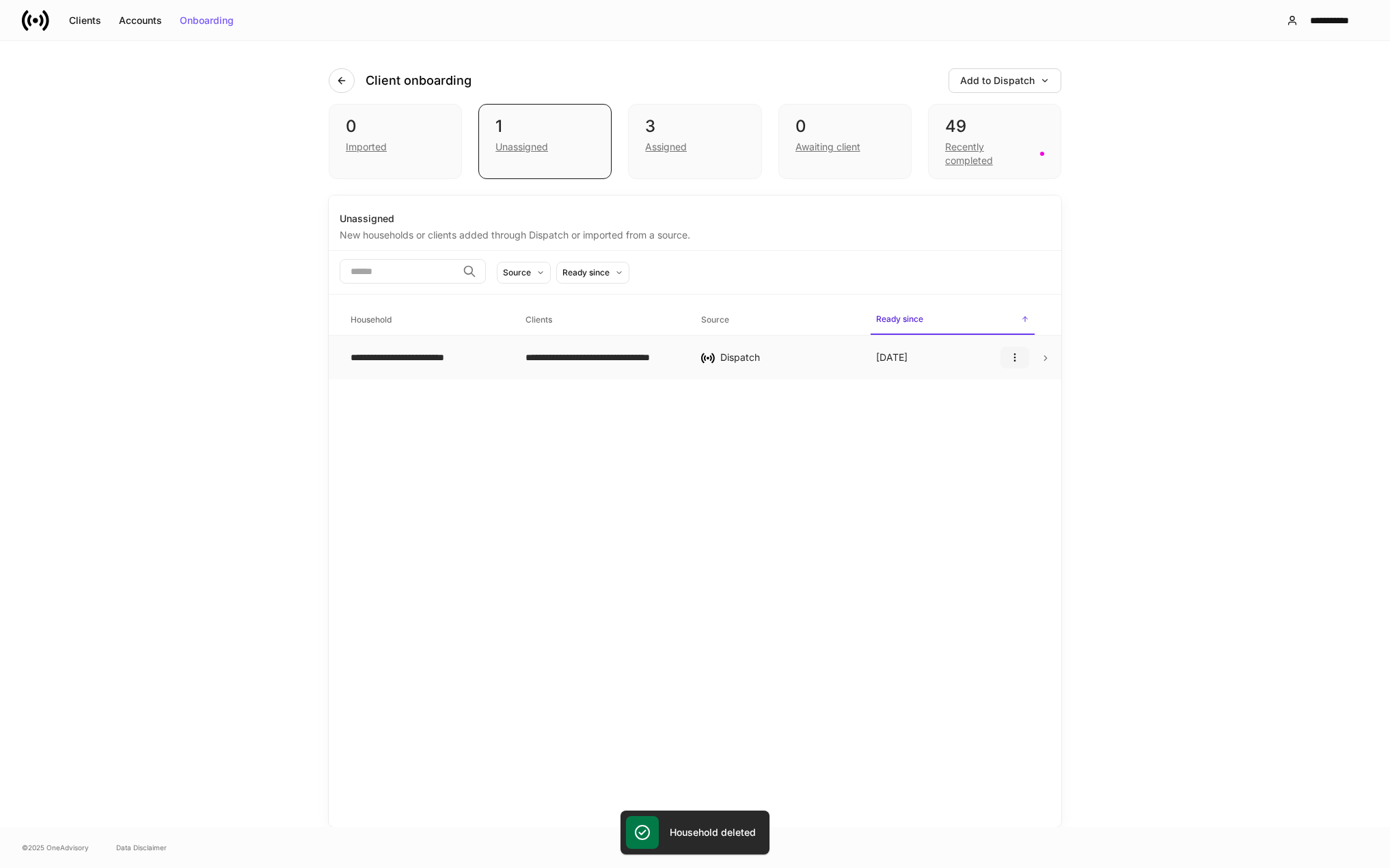
click at [1017, 359] on icon "button" at bounding box center [1015, 357] width 11 height 11
click at [988, 419] on p "Delete household" at bounding box center [971, 423] width 77 height 14
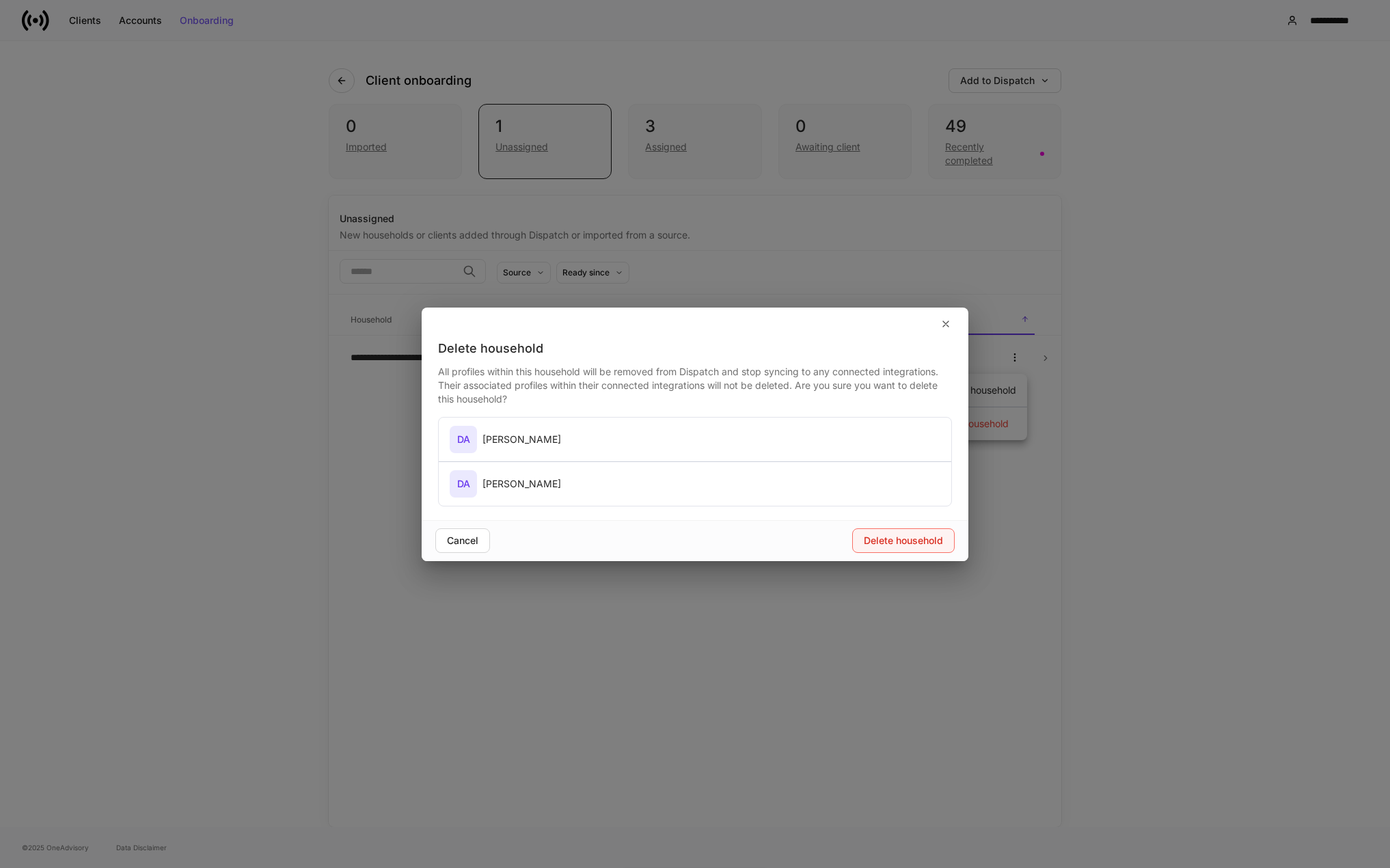
click at [890, 541] on div "Delete household" at bounding box center [903, 541] width 80 height 10
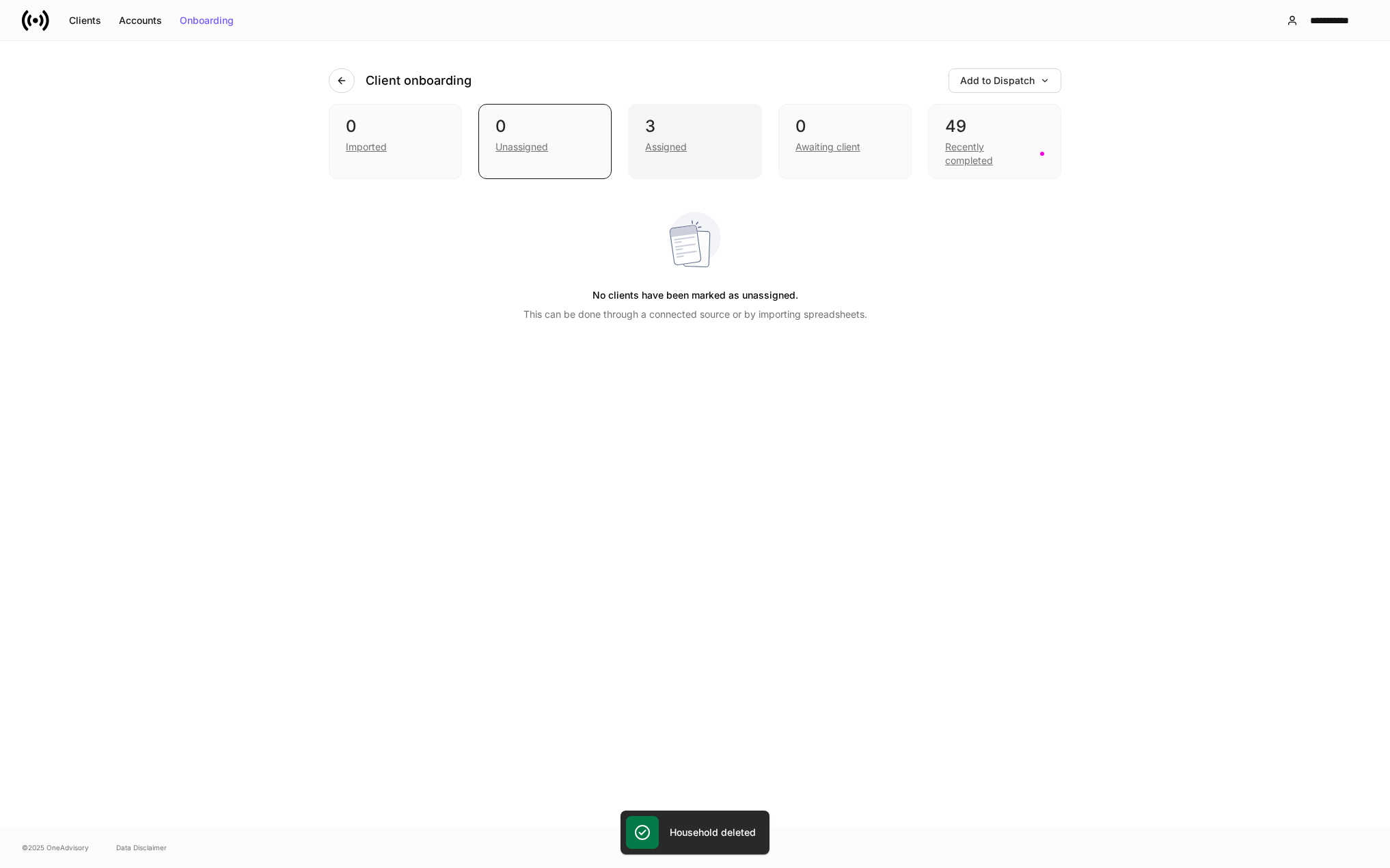
click at [669, 144] on div "Assigned" at bounding box center [666, 146] width 42 height 14
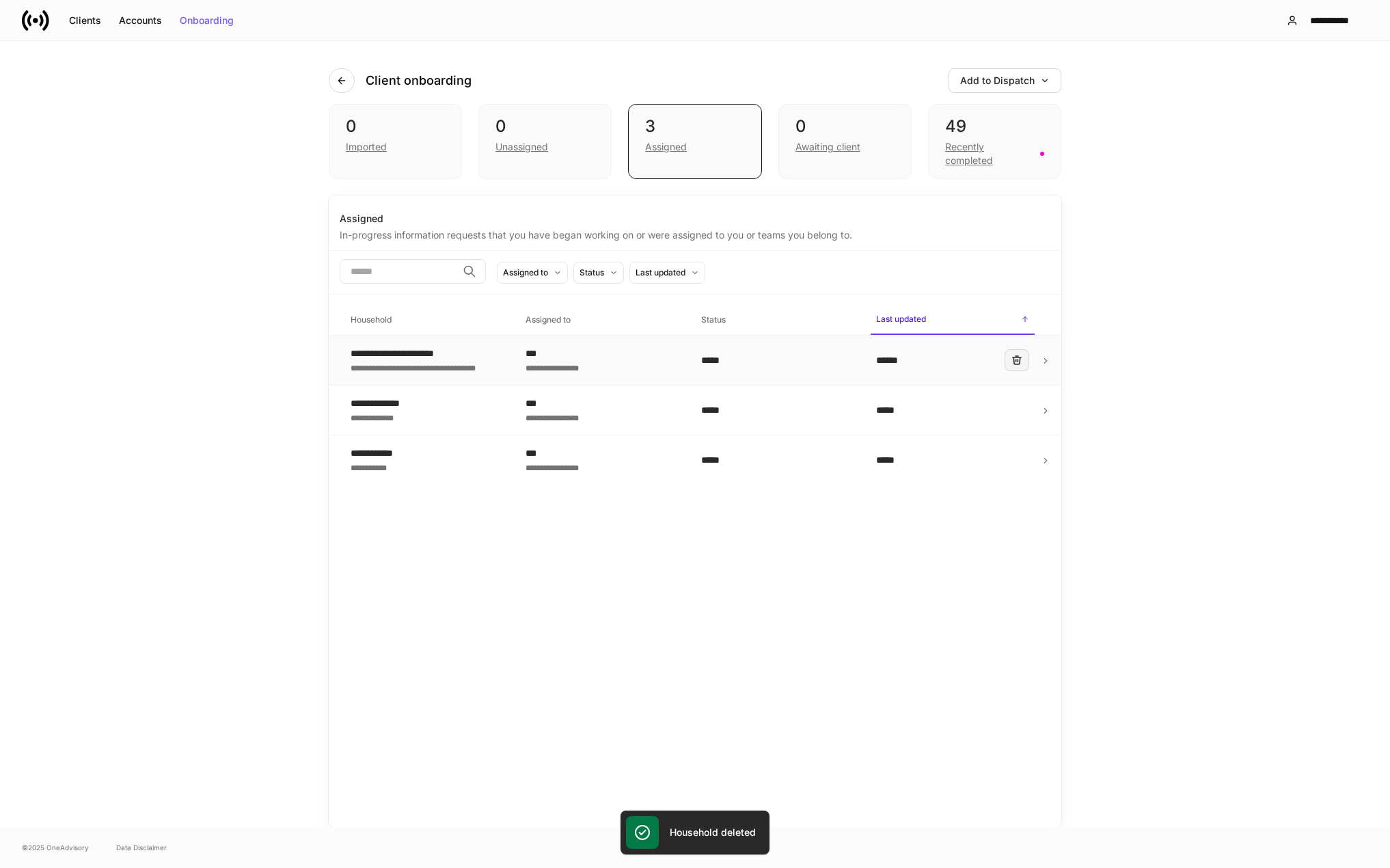
click at [1012, 358] on icon "button" at bounding box center [1017, 360] width 11 height 11
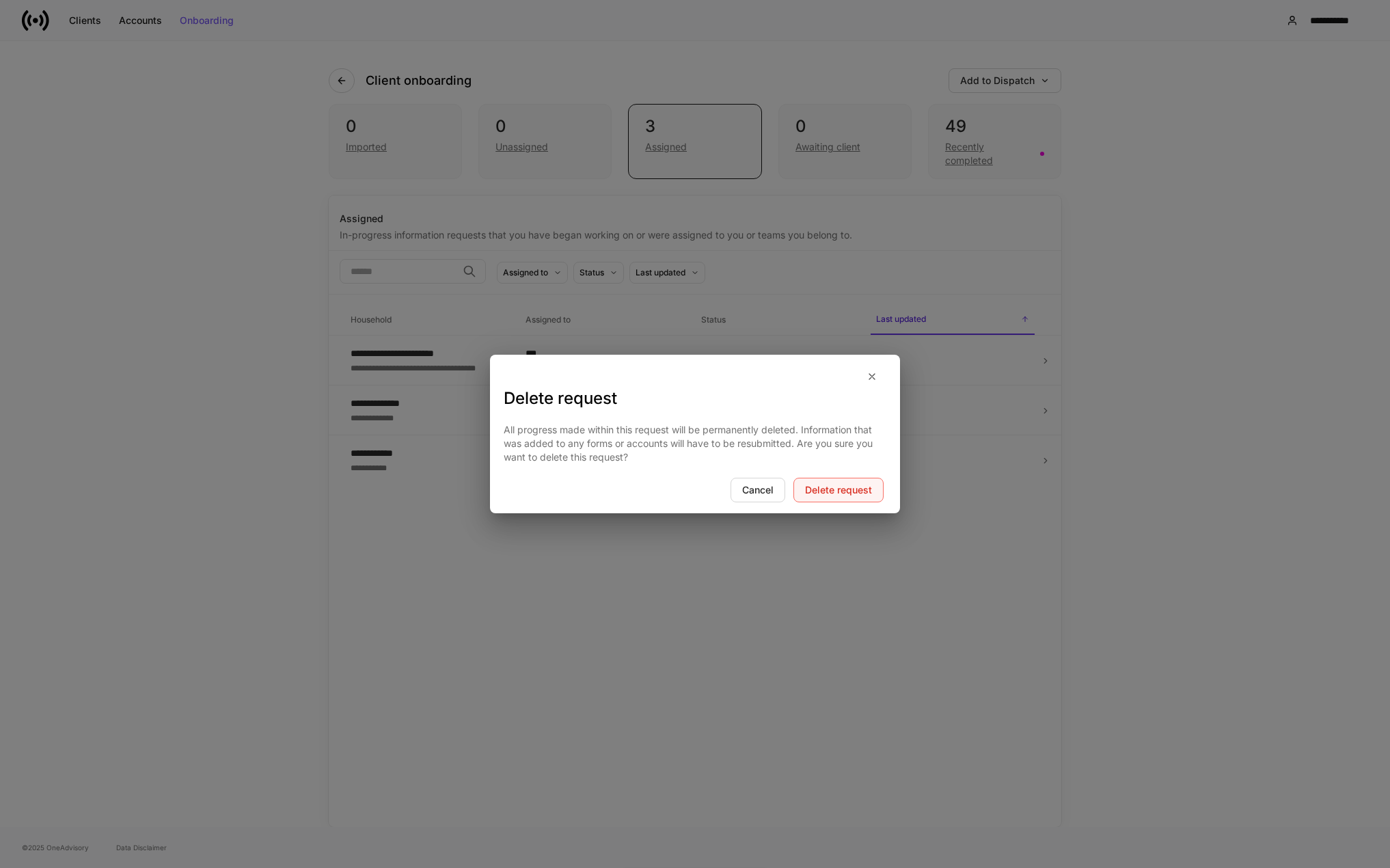
click at [855, 487] on div "Delete request" at bounding box center [838, 490] width 67 height 10
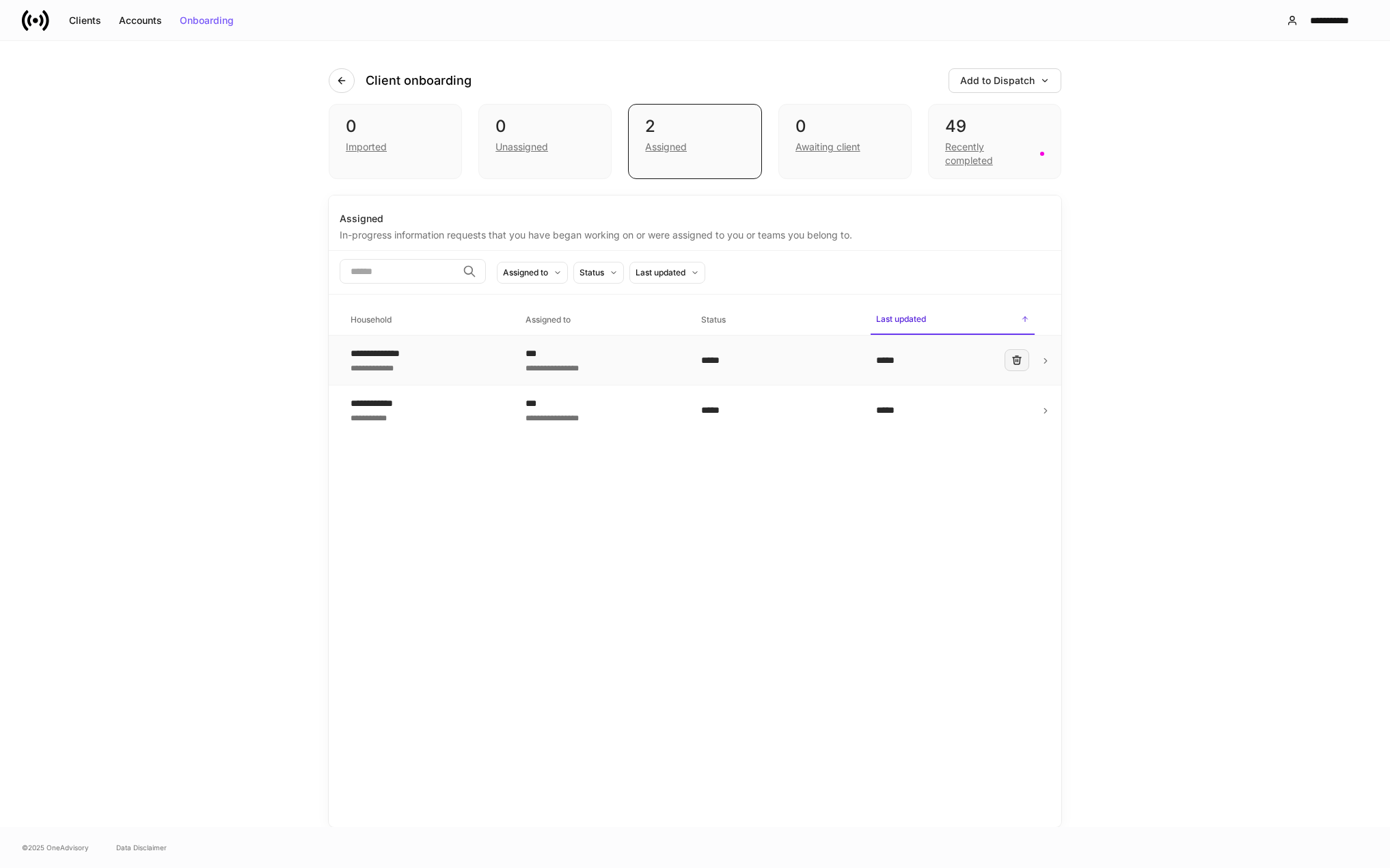
click at [1013, 363] on icon "button" at bounding box center [1017, 360] width 11 height 11
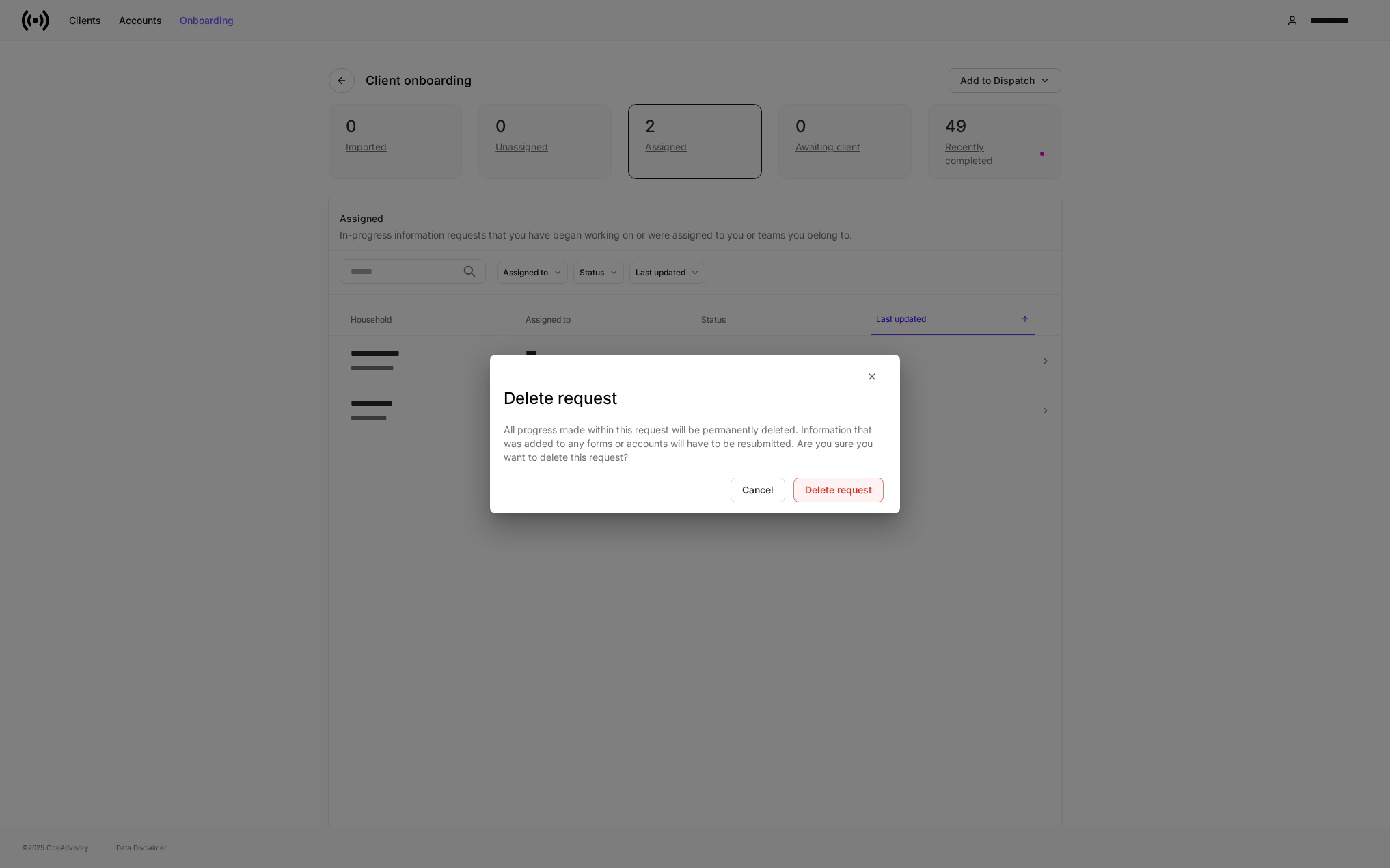
click at [831, 479] on button "Delete request" at bounding box center [839, 490] width 90 height 25
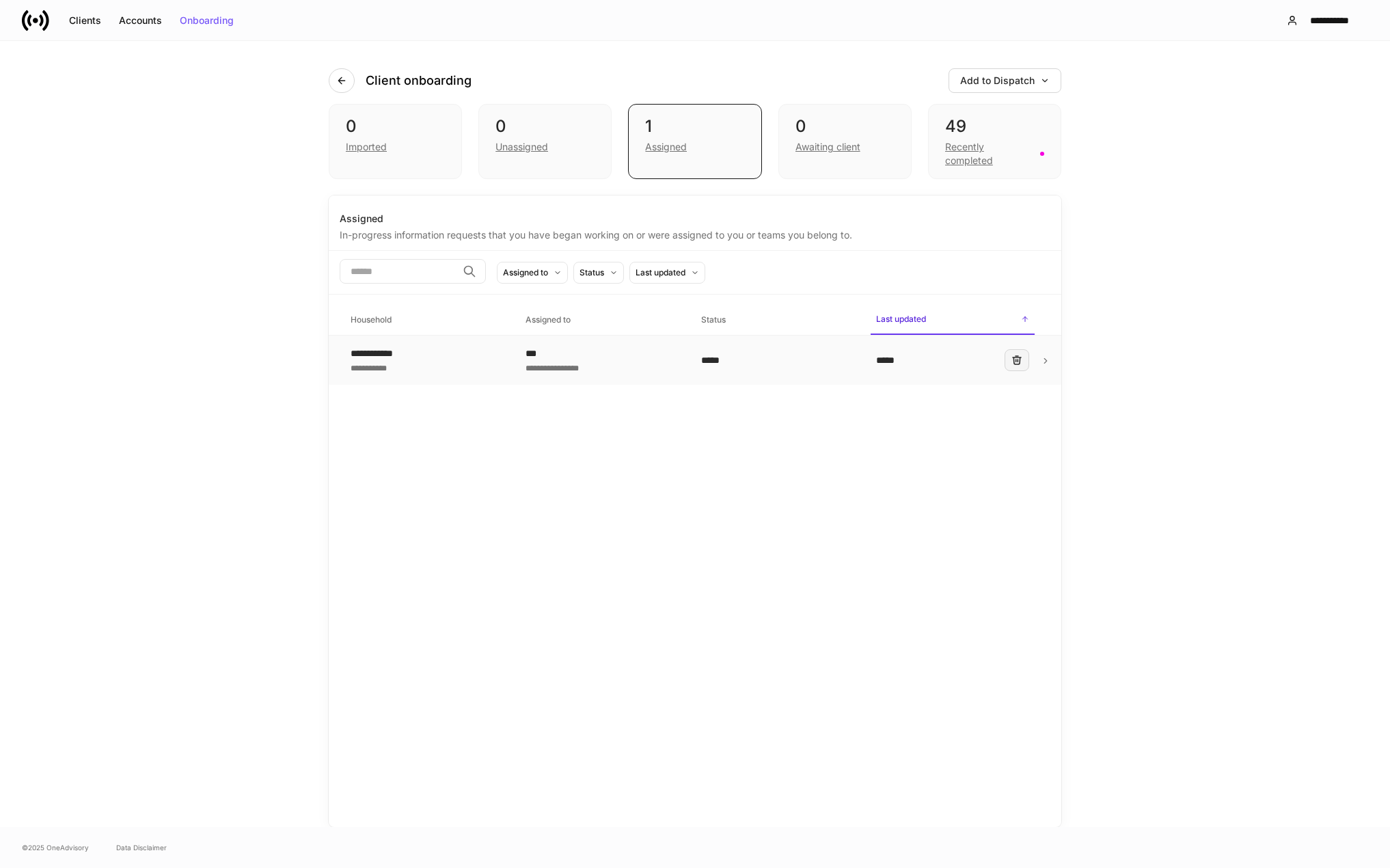
click at [1017, 362] on icon "button" at bounding box center [1017, 360] width 11 height 11
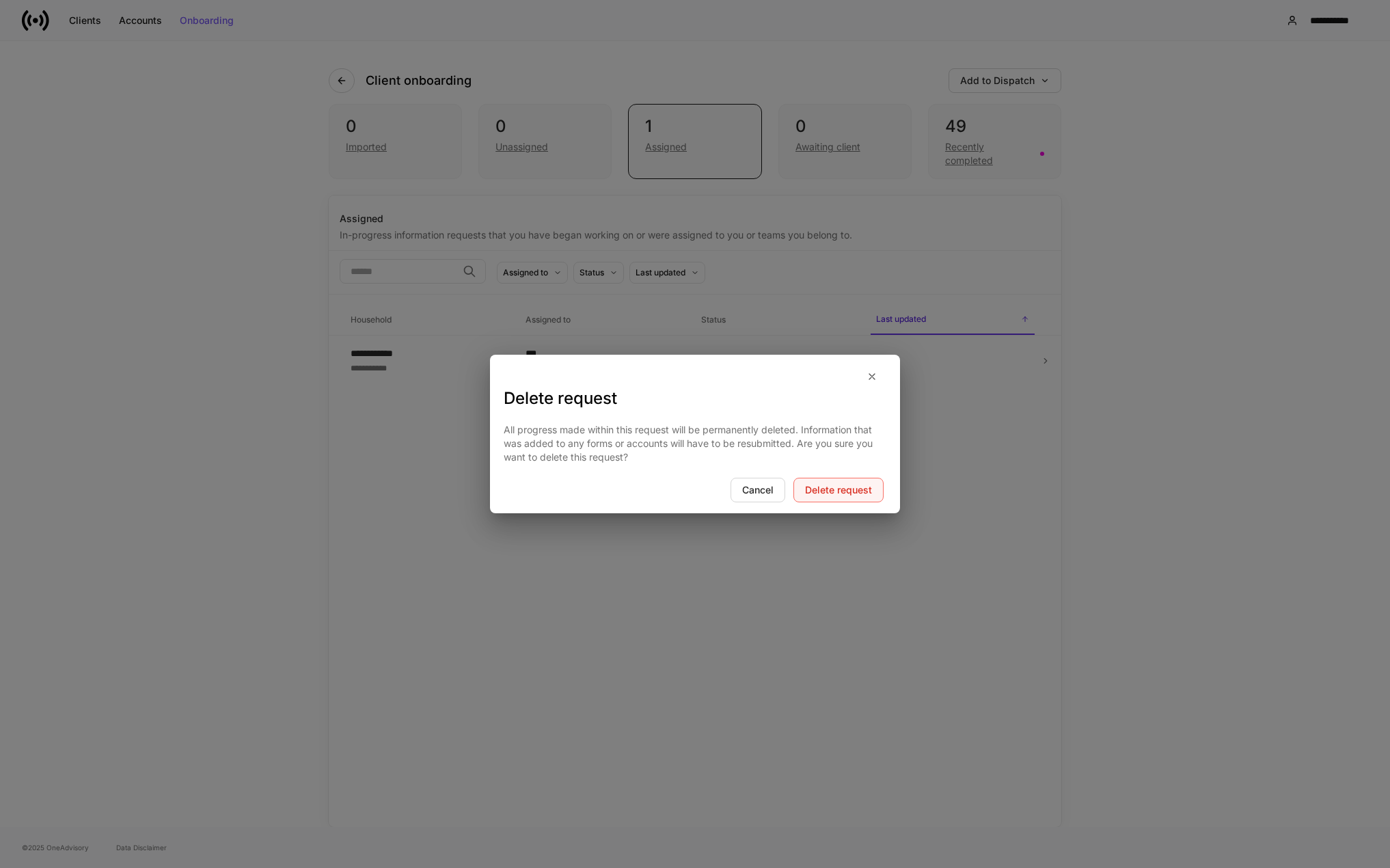
click at [839, 481] on button "Delete request" at bounding box center [839, 490] width 90 height 25
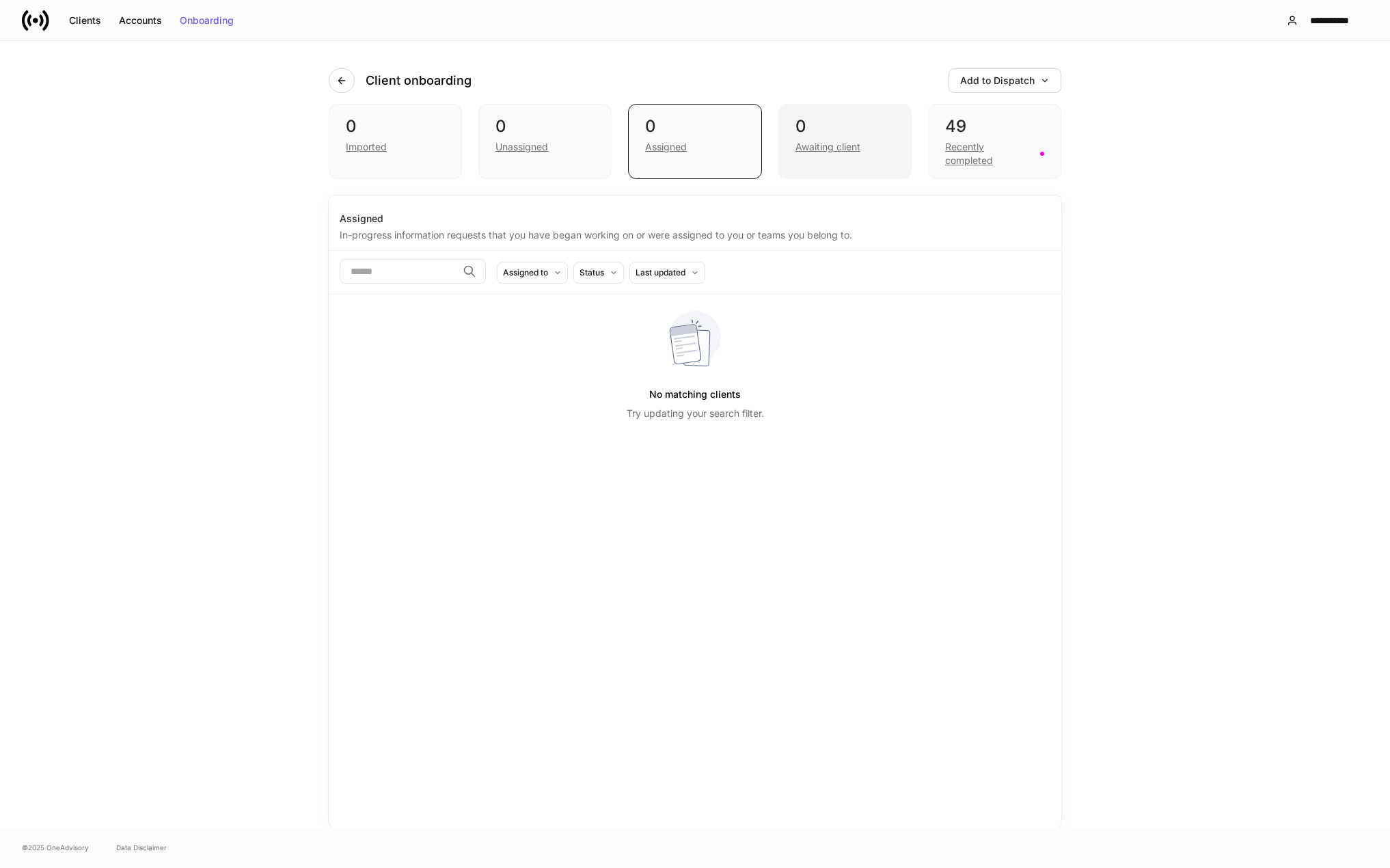
click at [859, 138] on div "Awaiting client" at bounding box center [845, 146] width 99 height 16
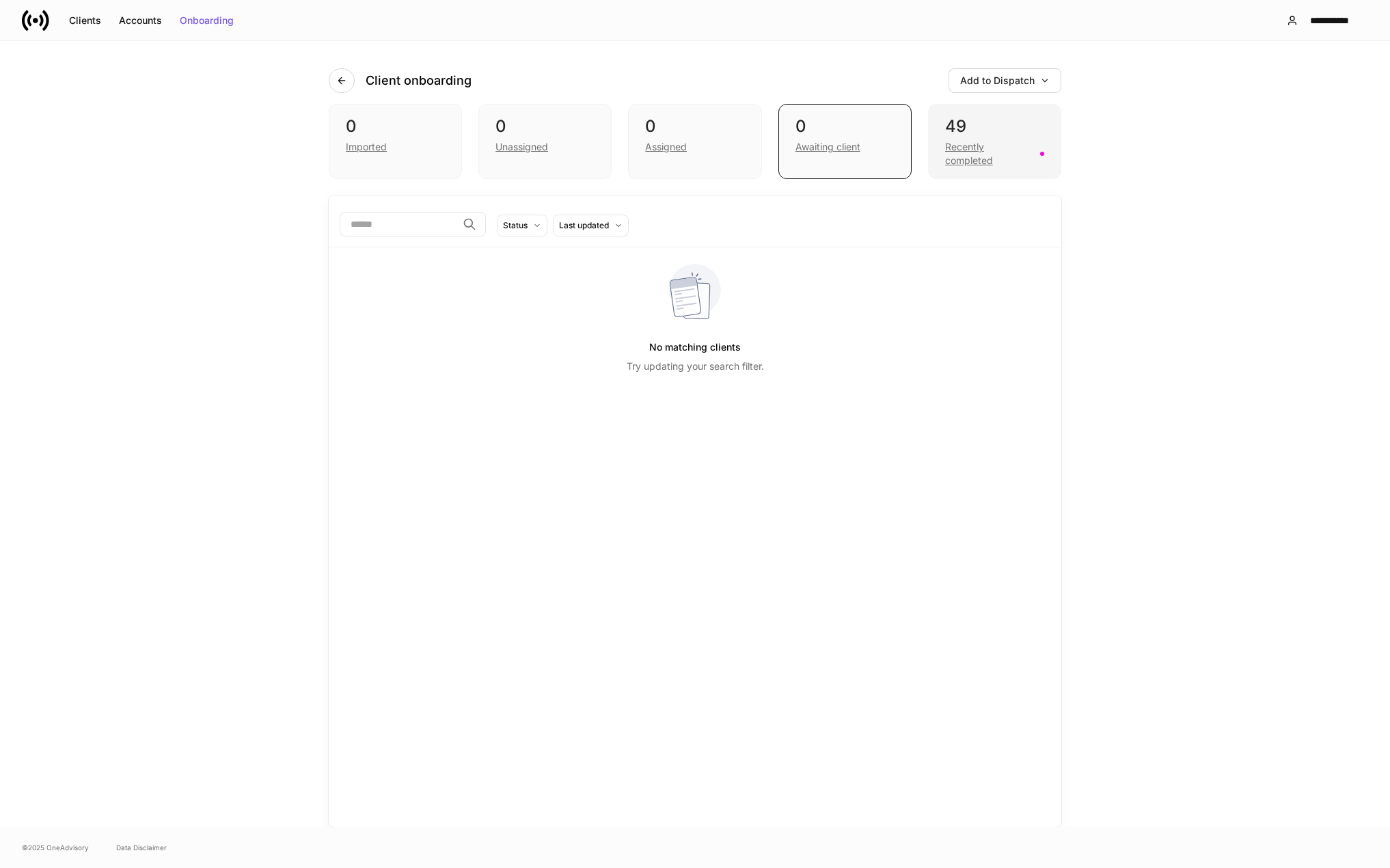
click at [967, 147] on div "Recently completed" at bounding box center [989, 154] width 87 height 27
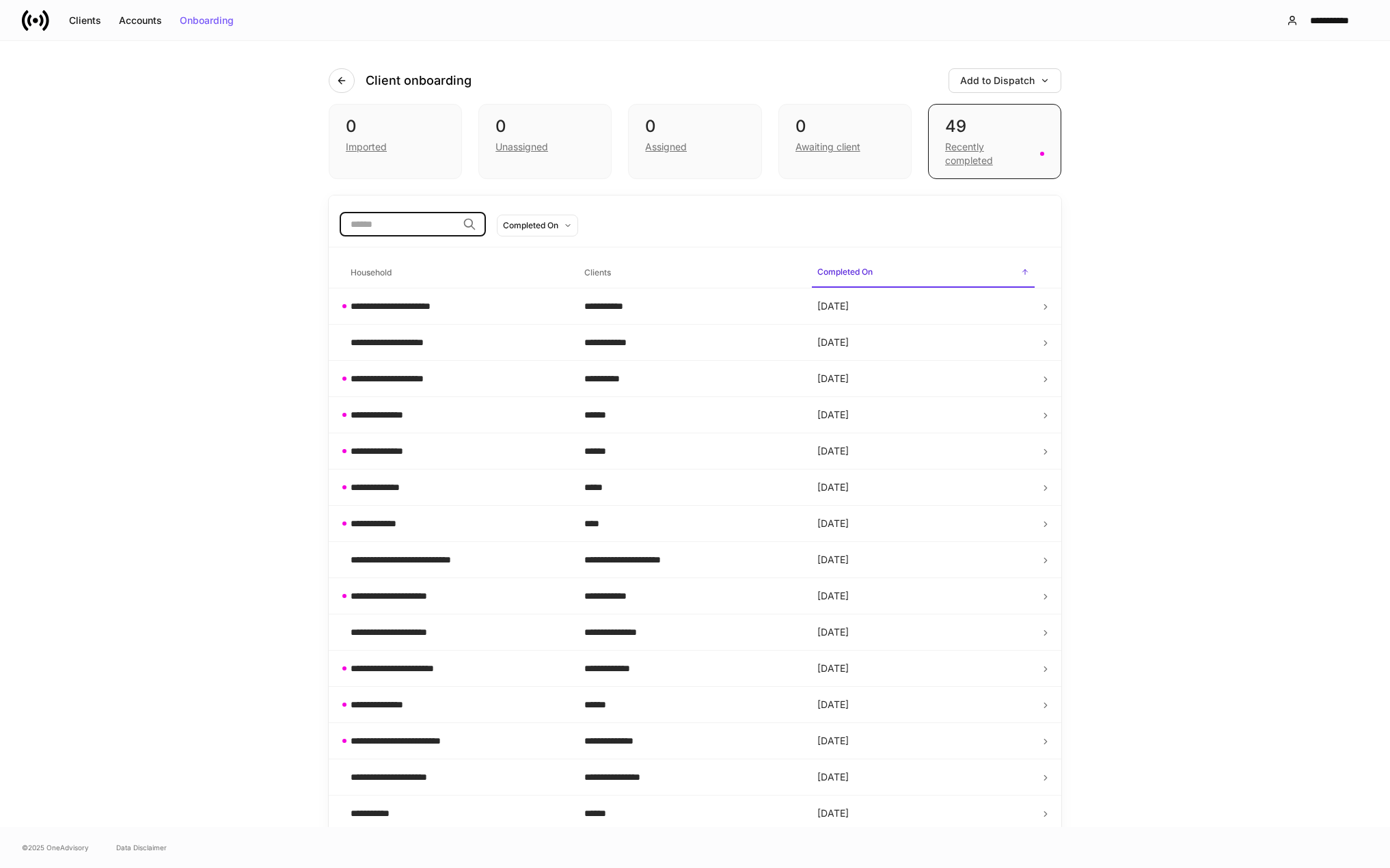
click at [377, 228] on input "search" at bounding box center [398, 224] width 118 height 25
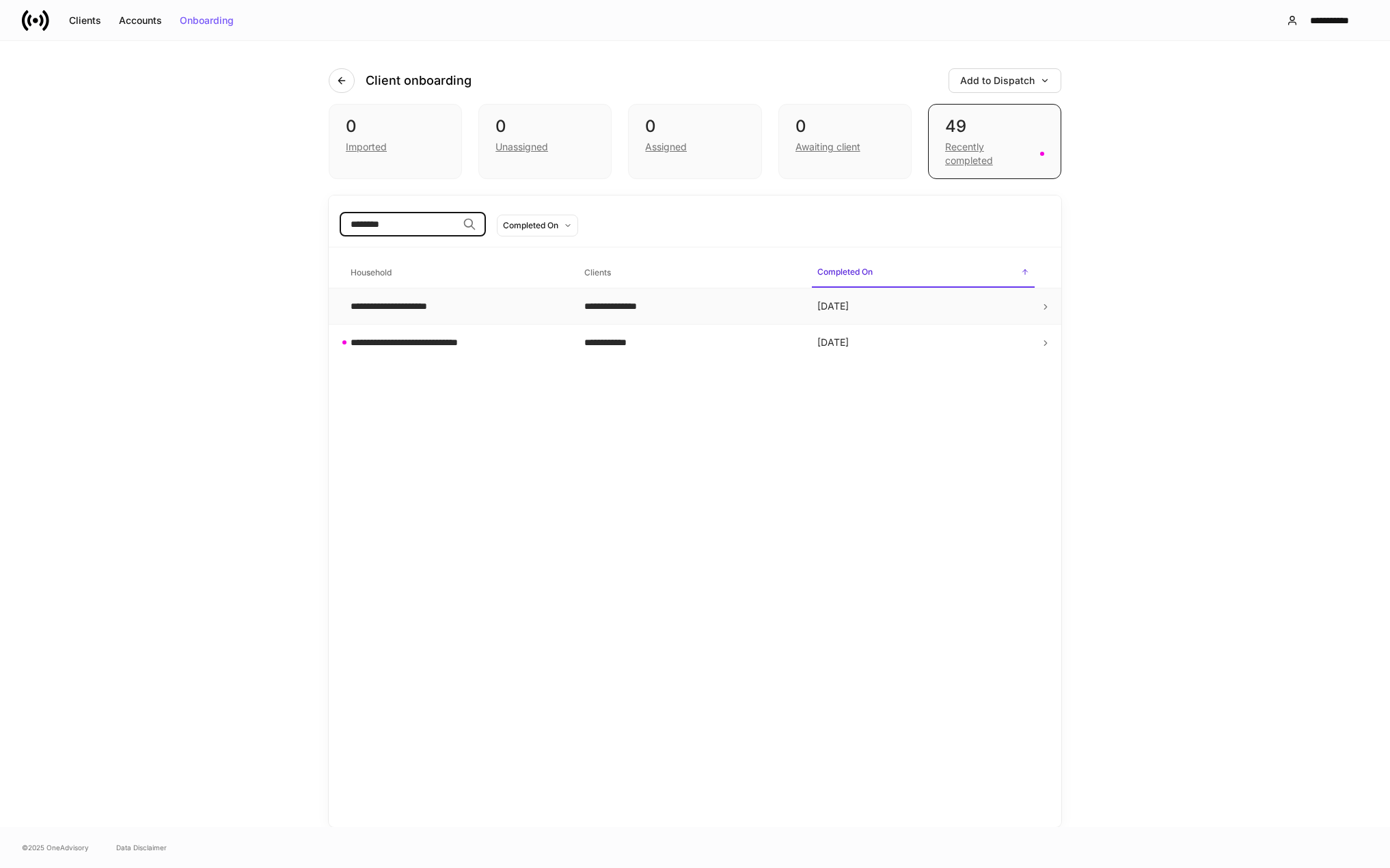
type input "********"
click at [449, 317] on td "**********" at bounding box center [456, 306] width 233 height 36
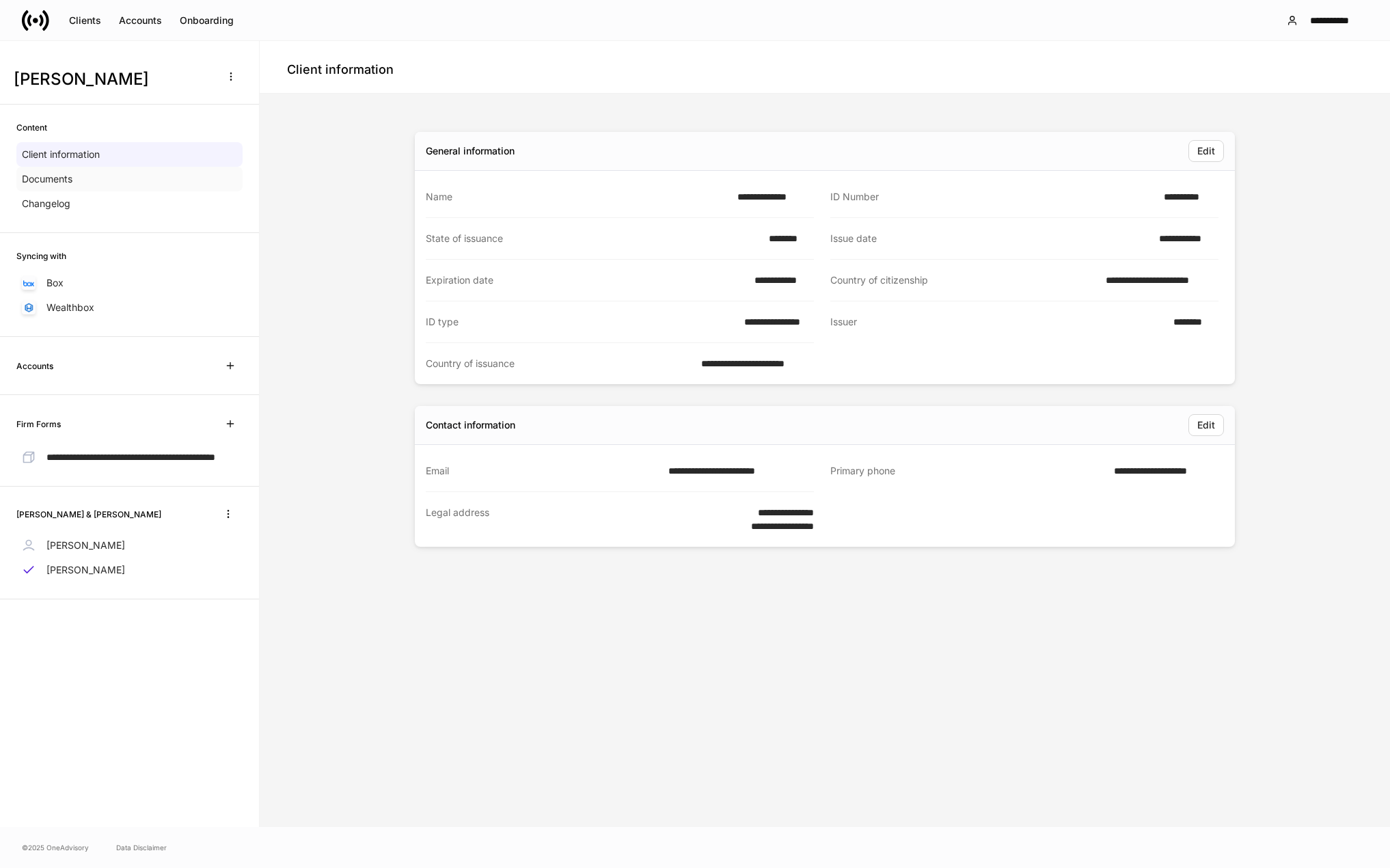
click at [47, 179] on p "Documents" at bounding box center [47, 179] width 51 height 14
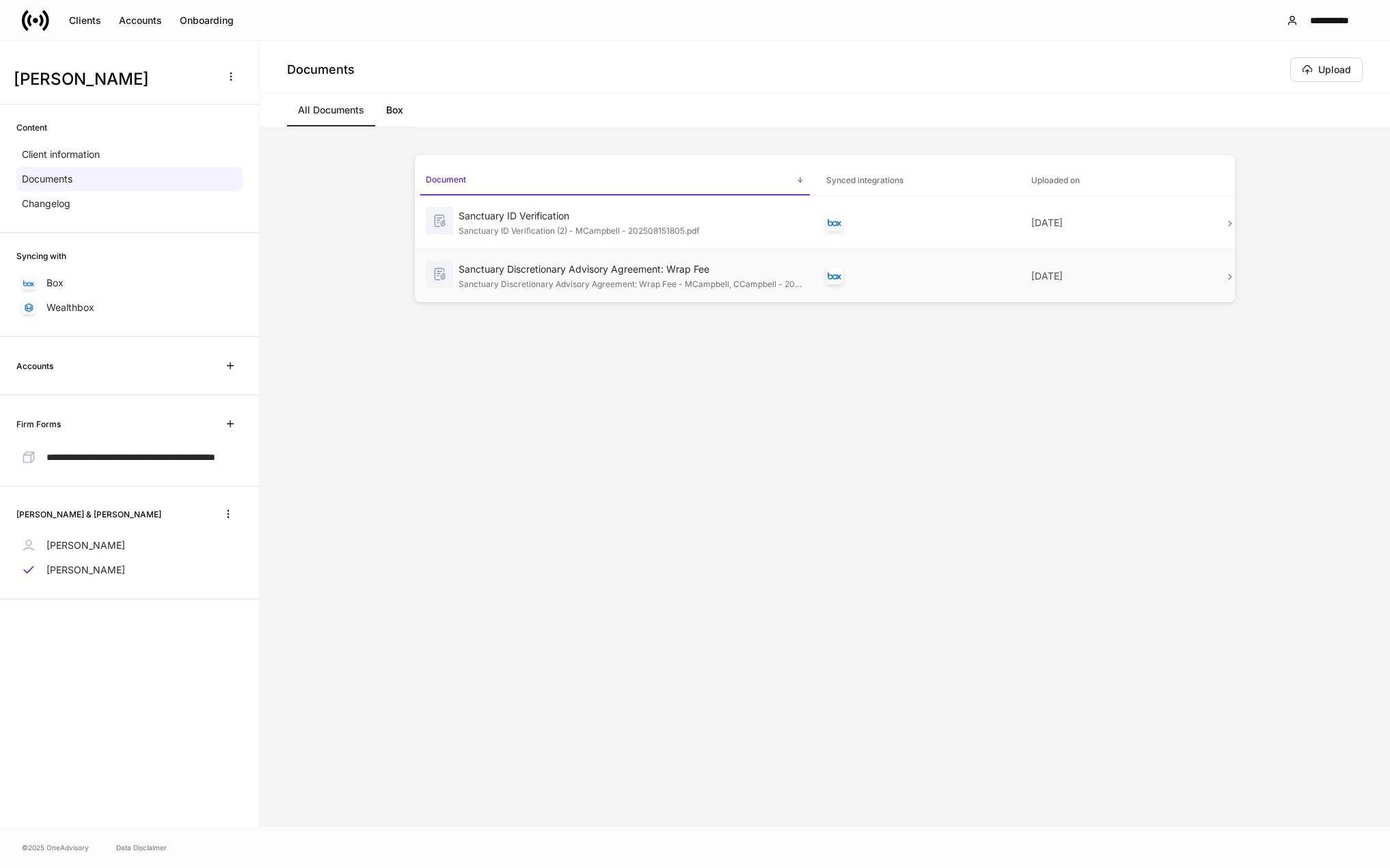
click at [1229, 276] on icon at bounding box center [1231, 277] width 10 height 10
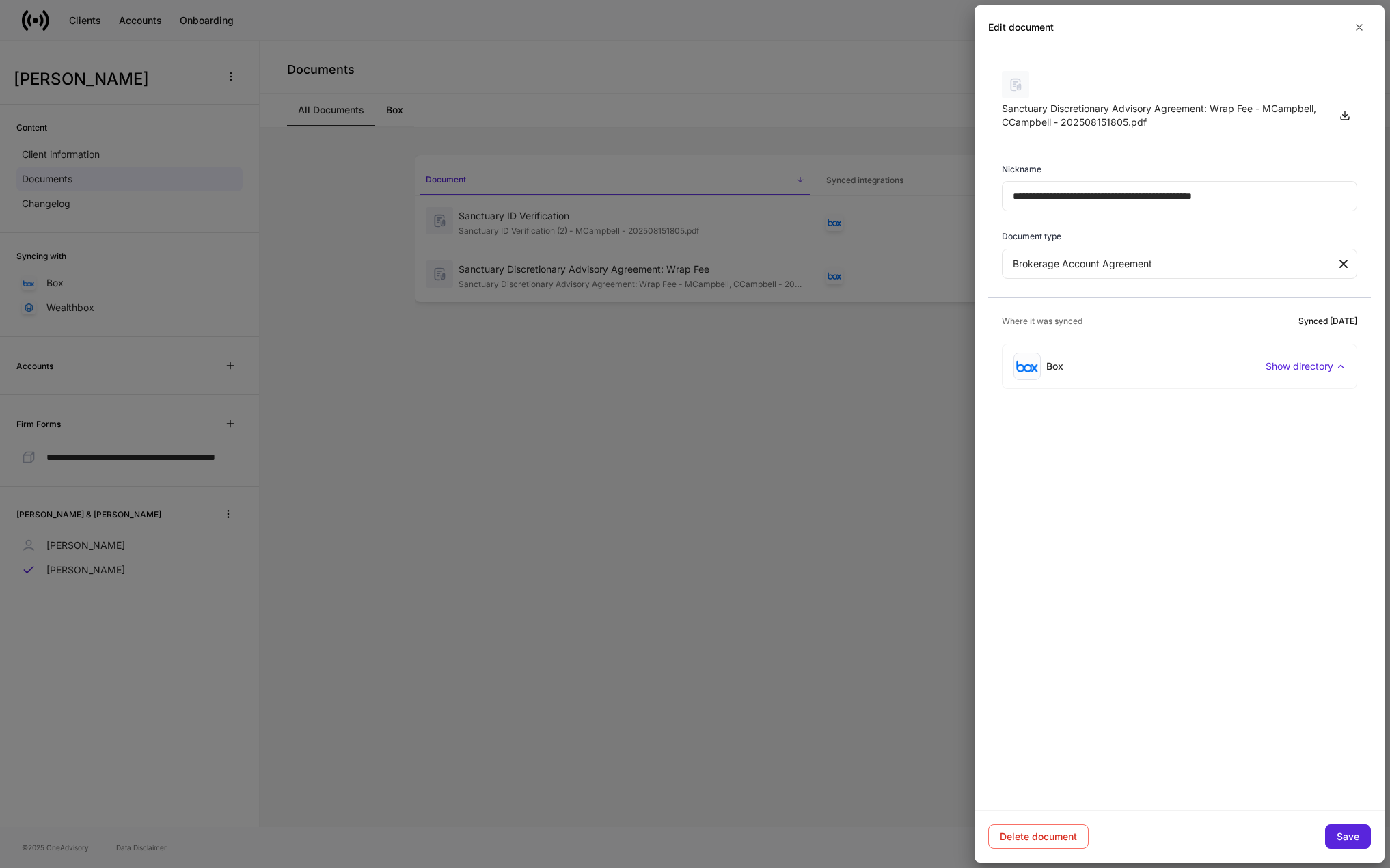
click at [615, 524] on div at bounding box center [695, 434] width 1390 height 868
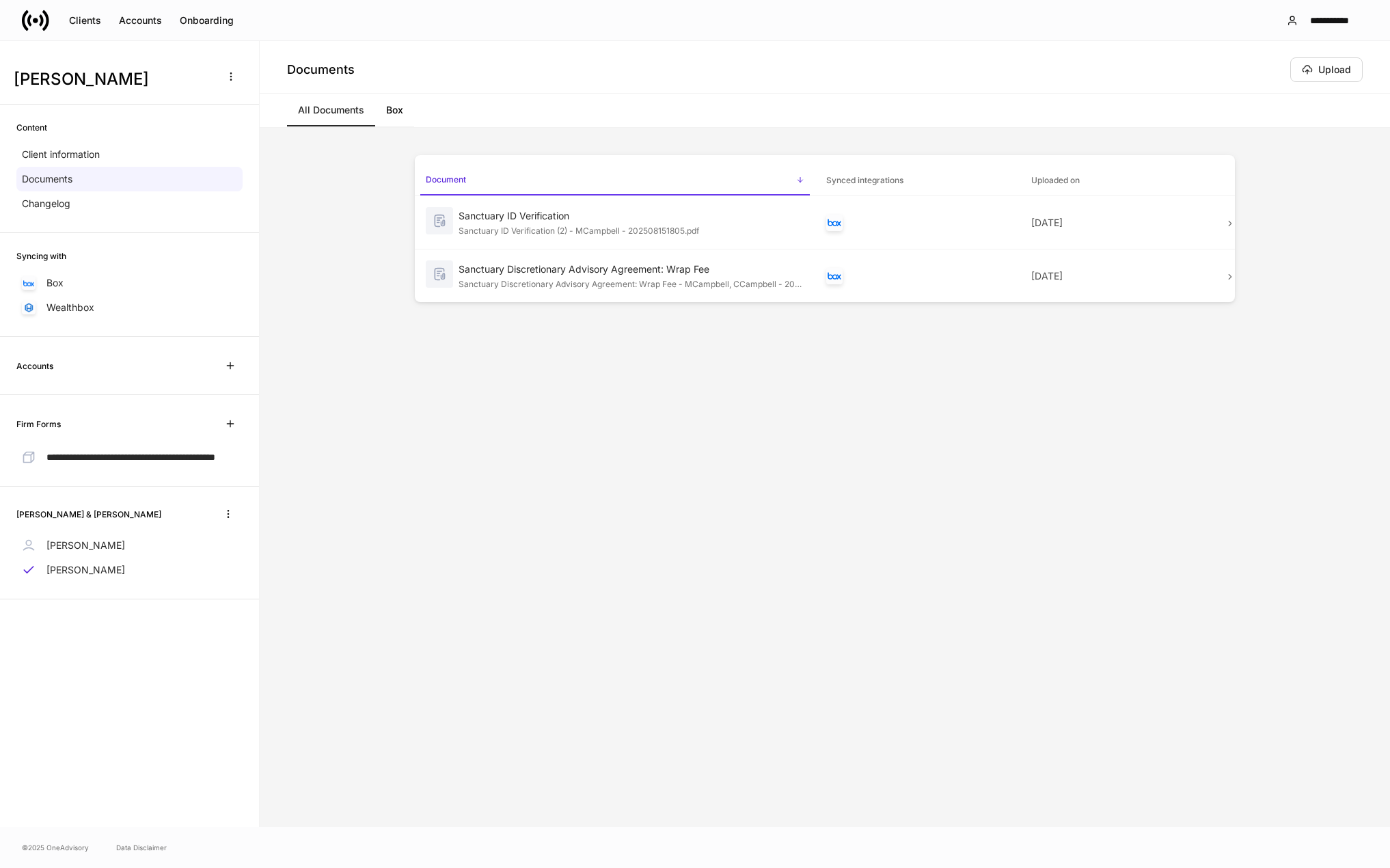
click at [937, 511] on div "Document sorted ascending Synced integrations Uploaded on Sanctuary ID Verifica…" at bounding box center [824, 477] width 820 height 644
click at [51, 144] on div "Client information" at bounding box center [129, 154] width 226 height 25
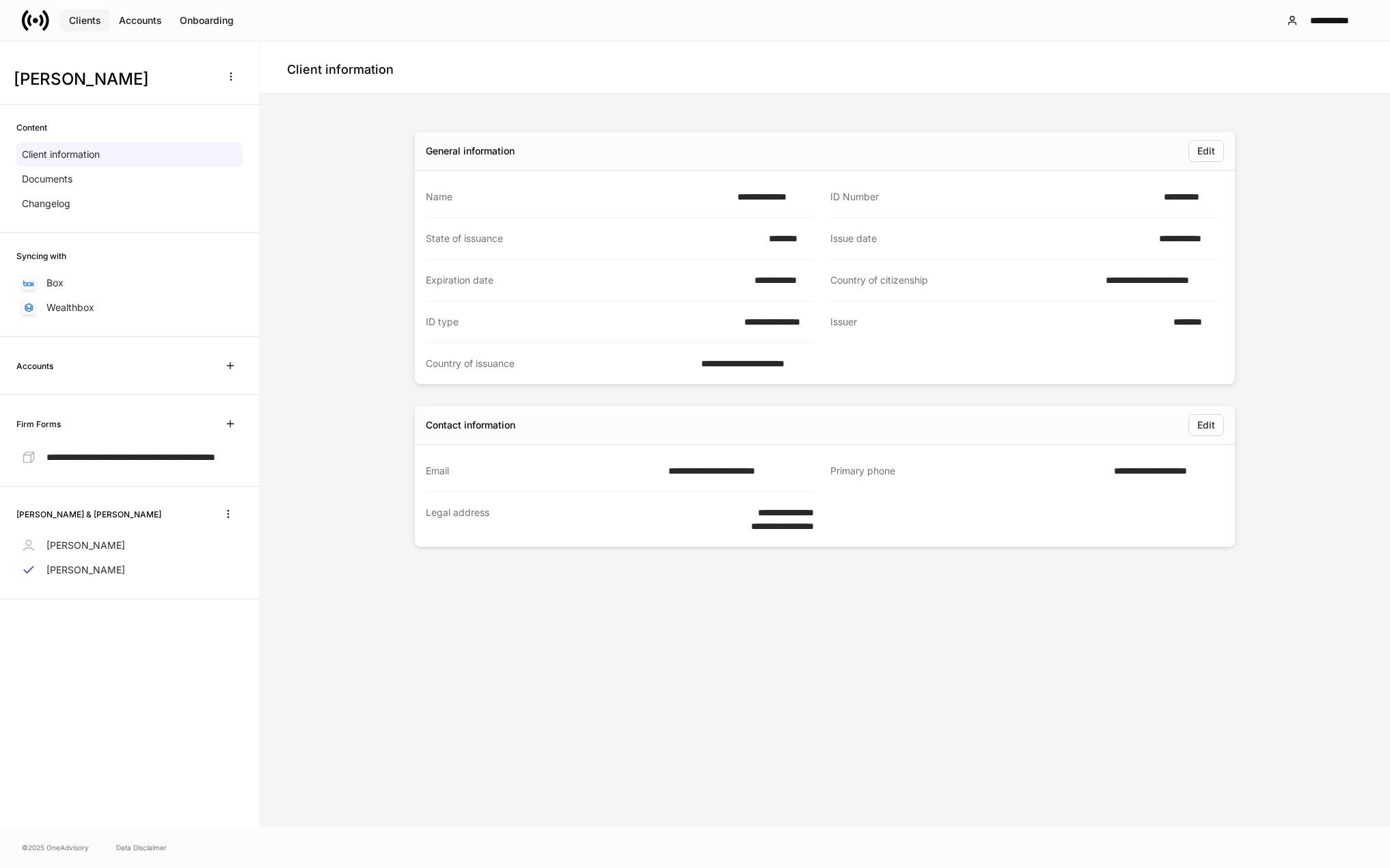
click at [77, 20] on div "Clients" at bounding box center [85, 21] width 32 height 10
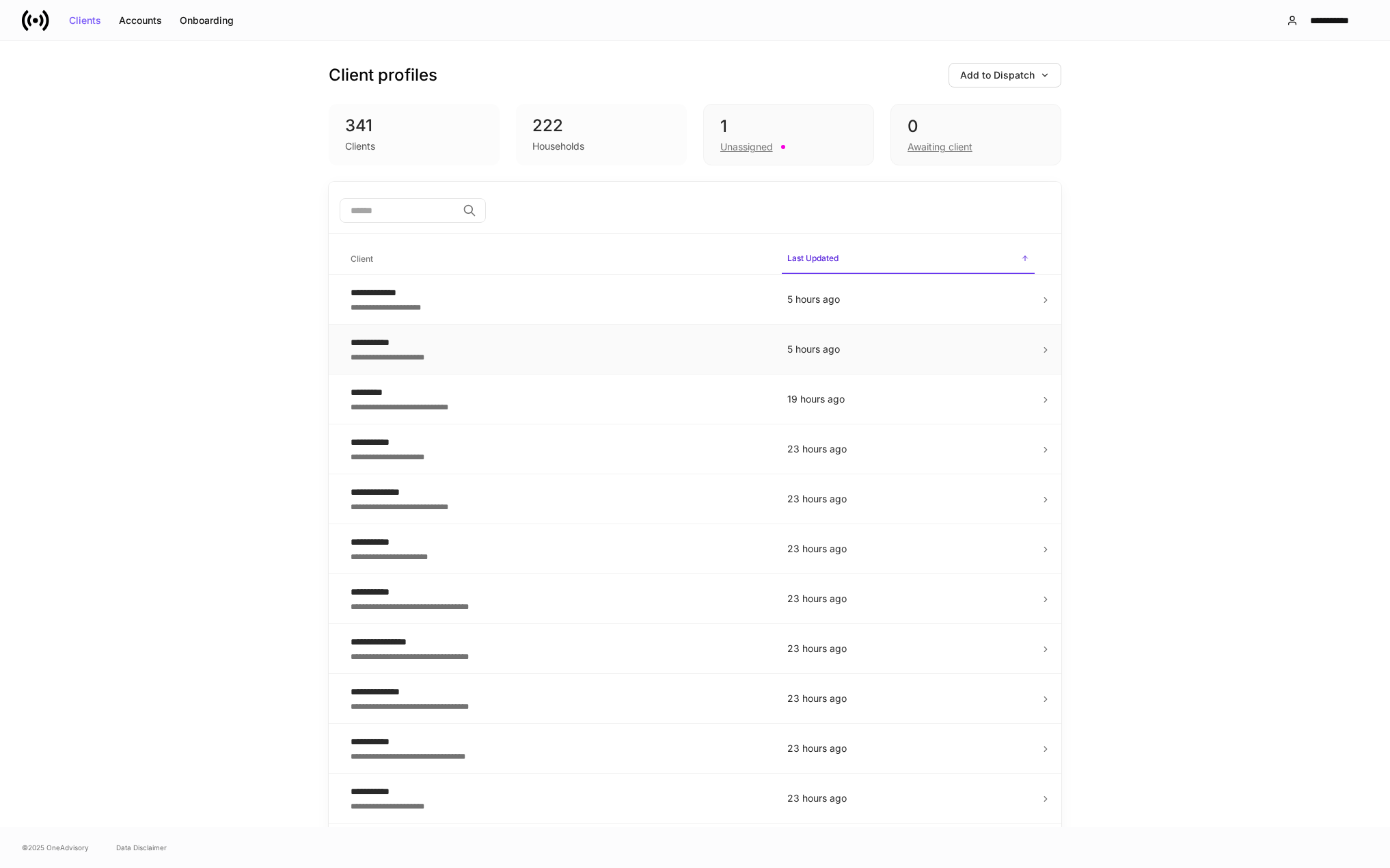
click at [333, 352] on td at bounding box center [334, 349] width 11 height 50
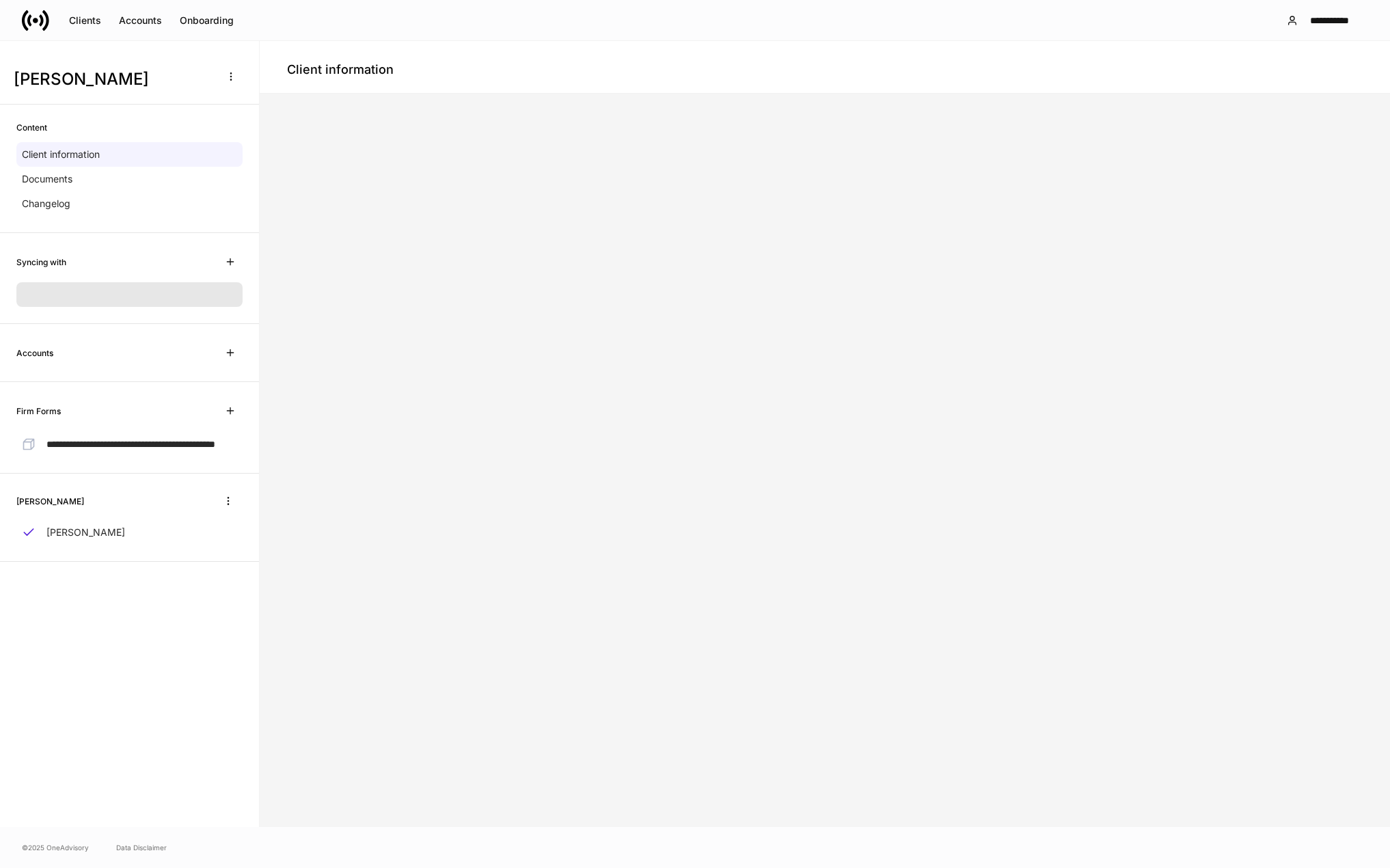
click at [47, 130] on h6 "Content" at bounding box center [31, 127] width 31 height 13
click at [97, 26] on button "Clients" at bounding box center [85, 20] width 50 height 22
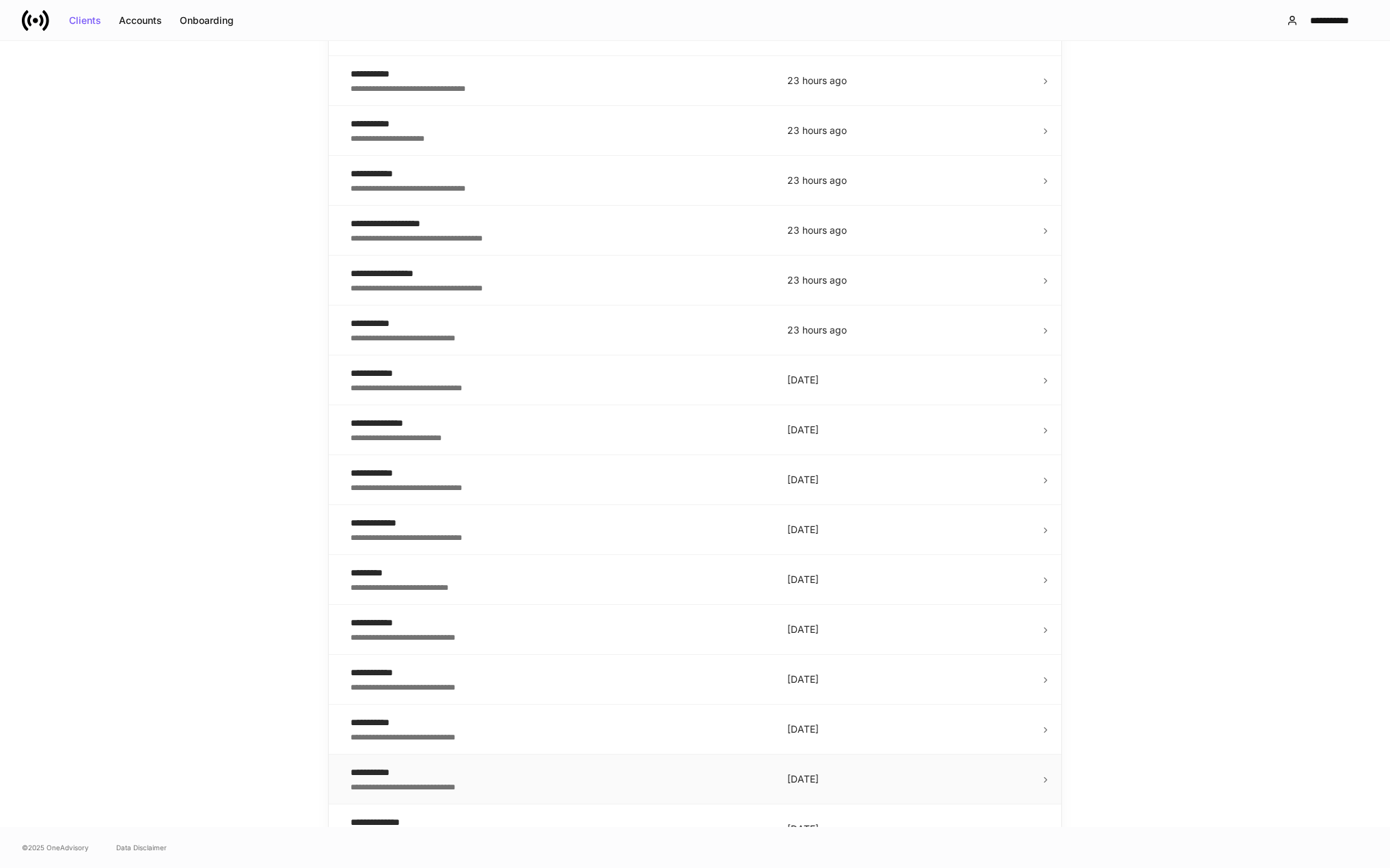
scroll to position [1162, 0]
